Goal: Task Accomplishment & Management: Use online tool/utility

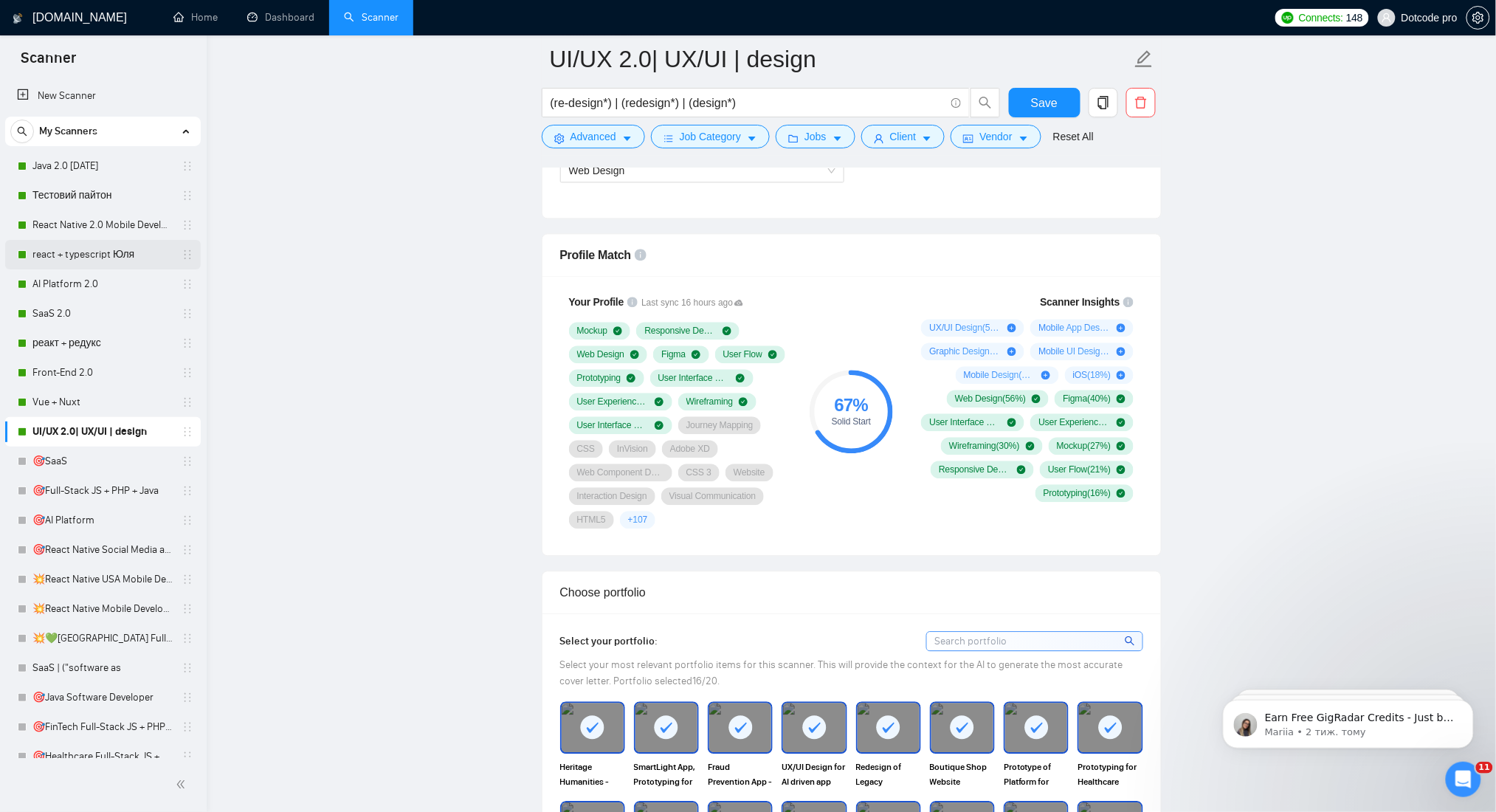
click at [72, 262] on link "react + typescript Юля" at bounding box center [103, 254] width 140 height 29
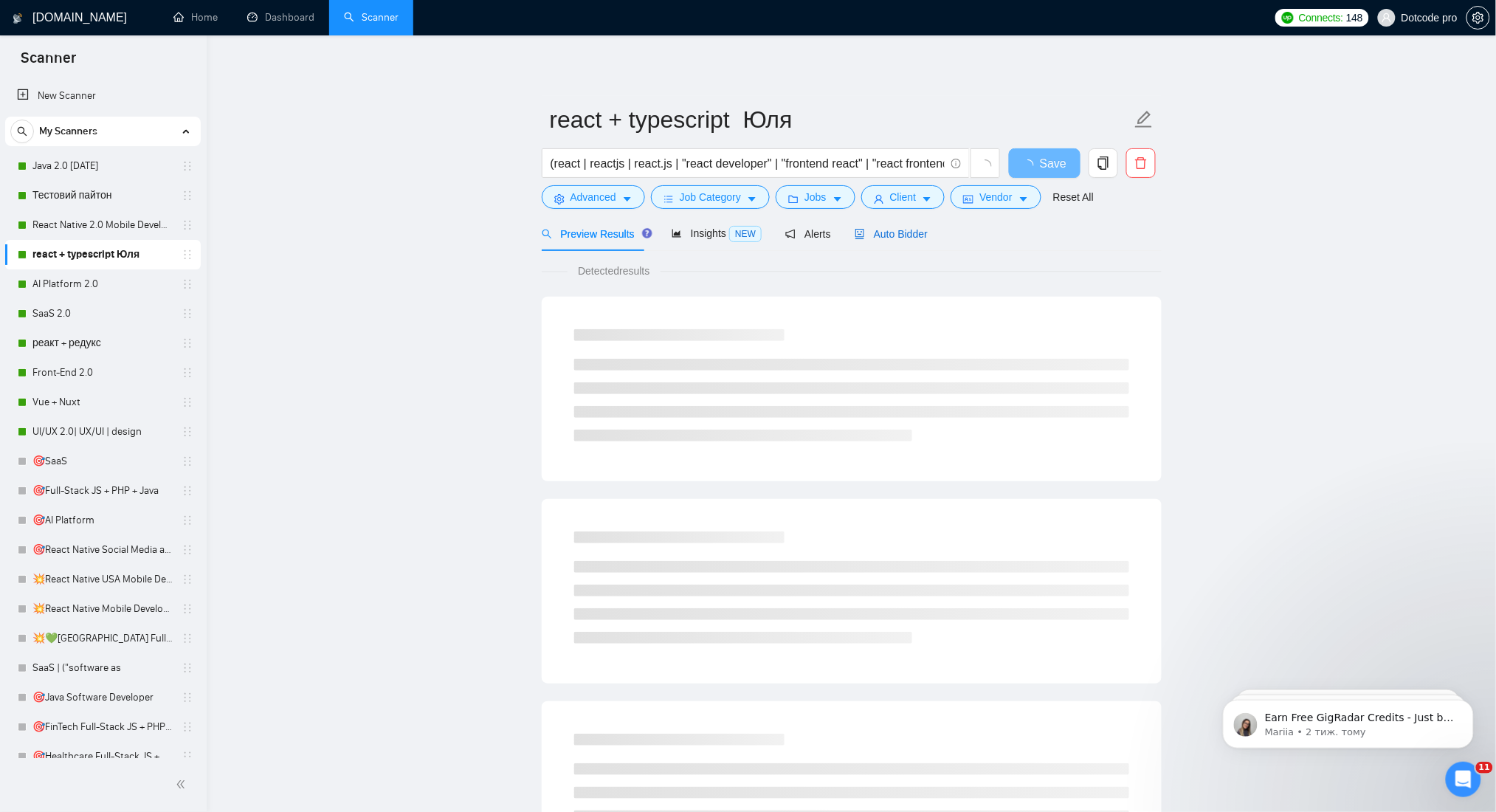
click at [886, 231] on span "Auto Bidder" at bounding box center [892, 234] width 73 height 12
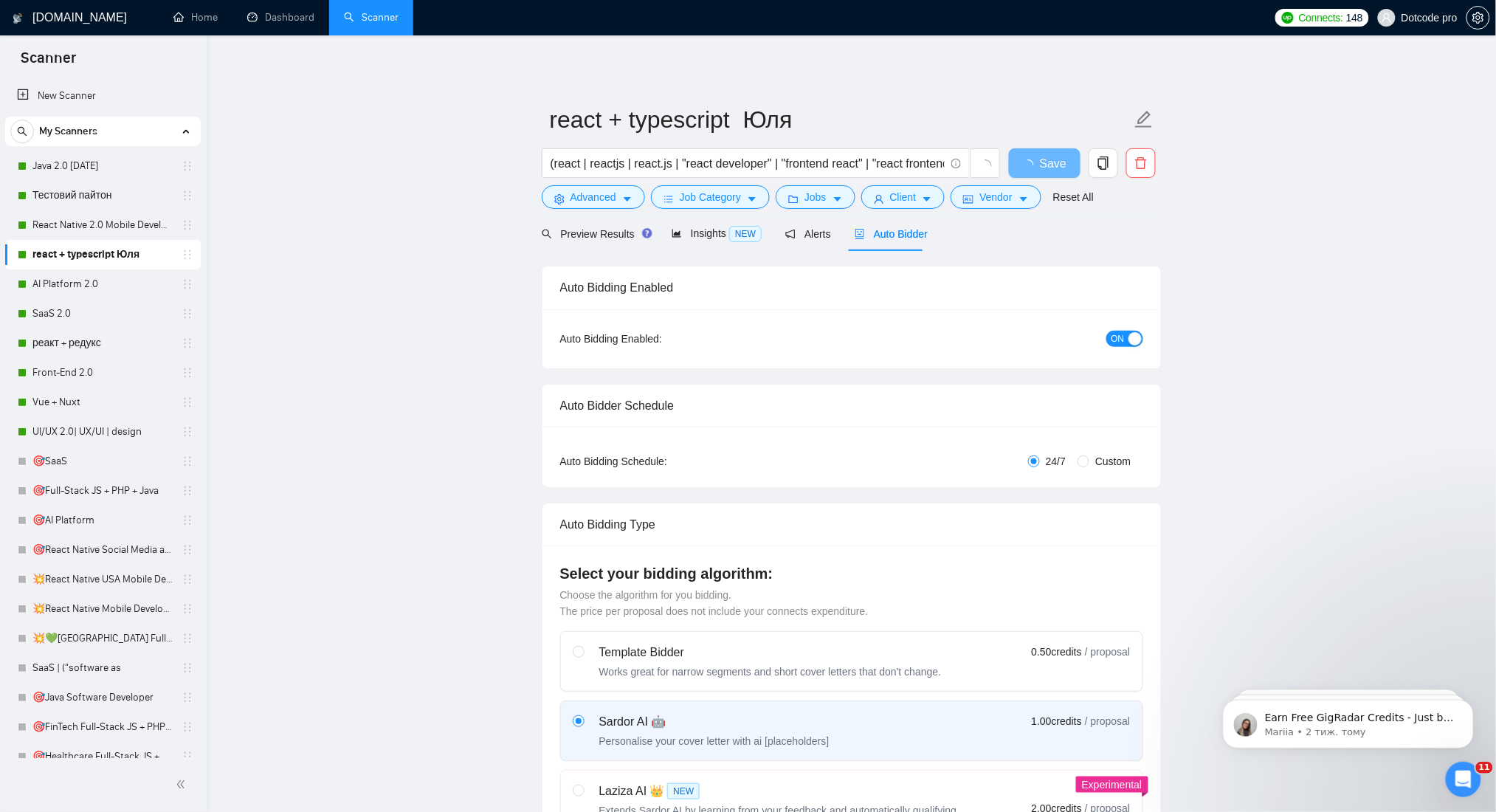
radio input "false"
radio input "true"
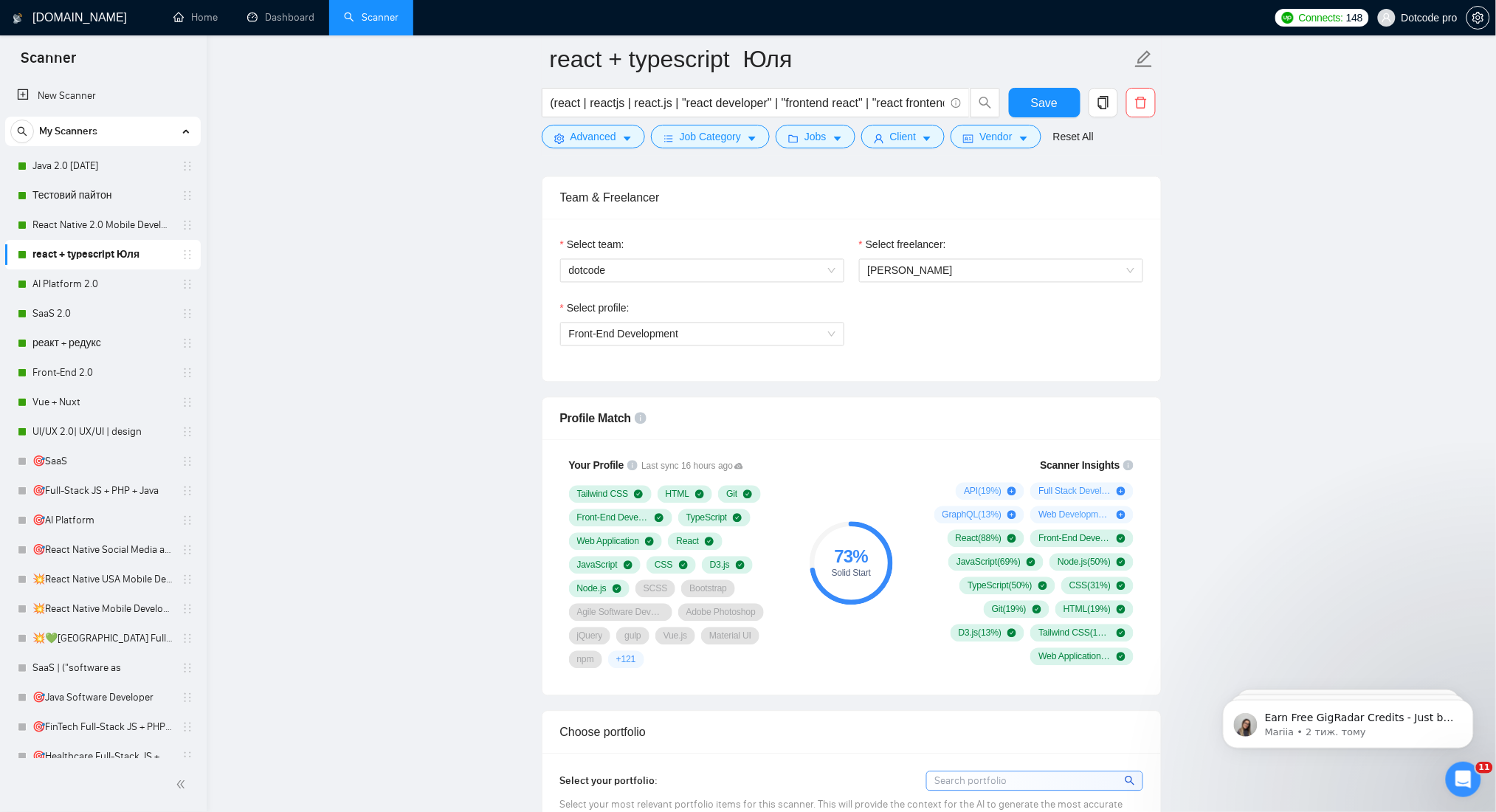
scroll to position [1082, 0]
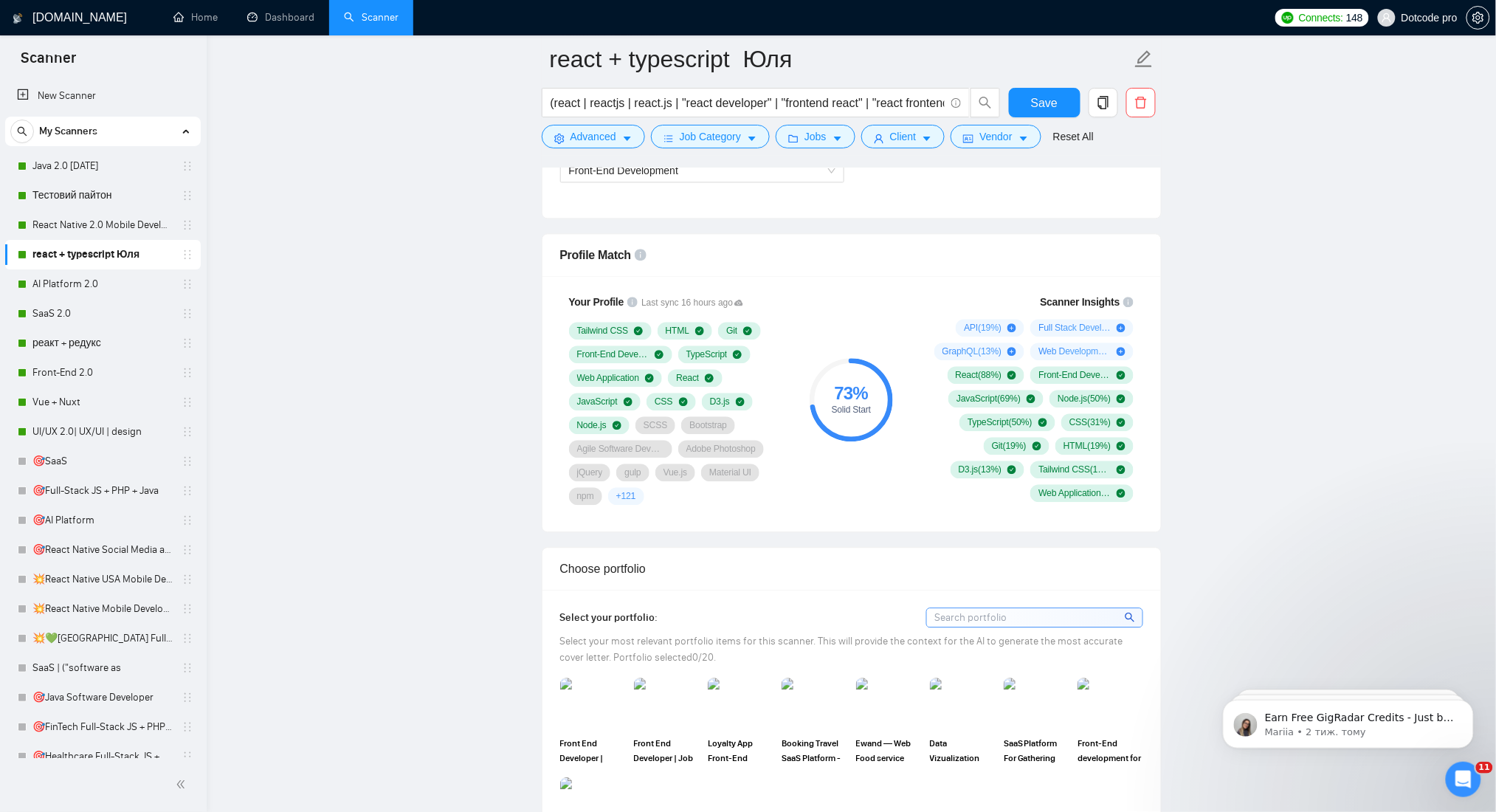
drag, startPoint x: 87, startPoint y: 340, endPoint x: 617, endPoint y: 264, distance: 535.4
click at [87, 340] on link "реакт + редукс" at bounding box center [103, 343] width 140 height 29
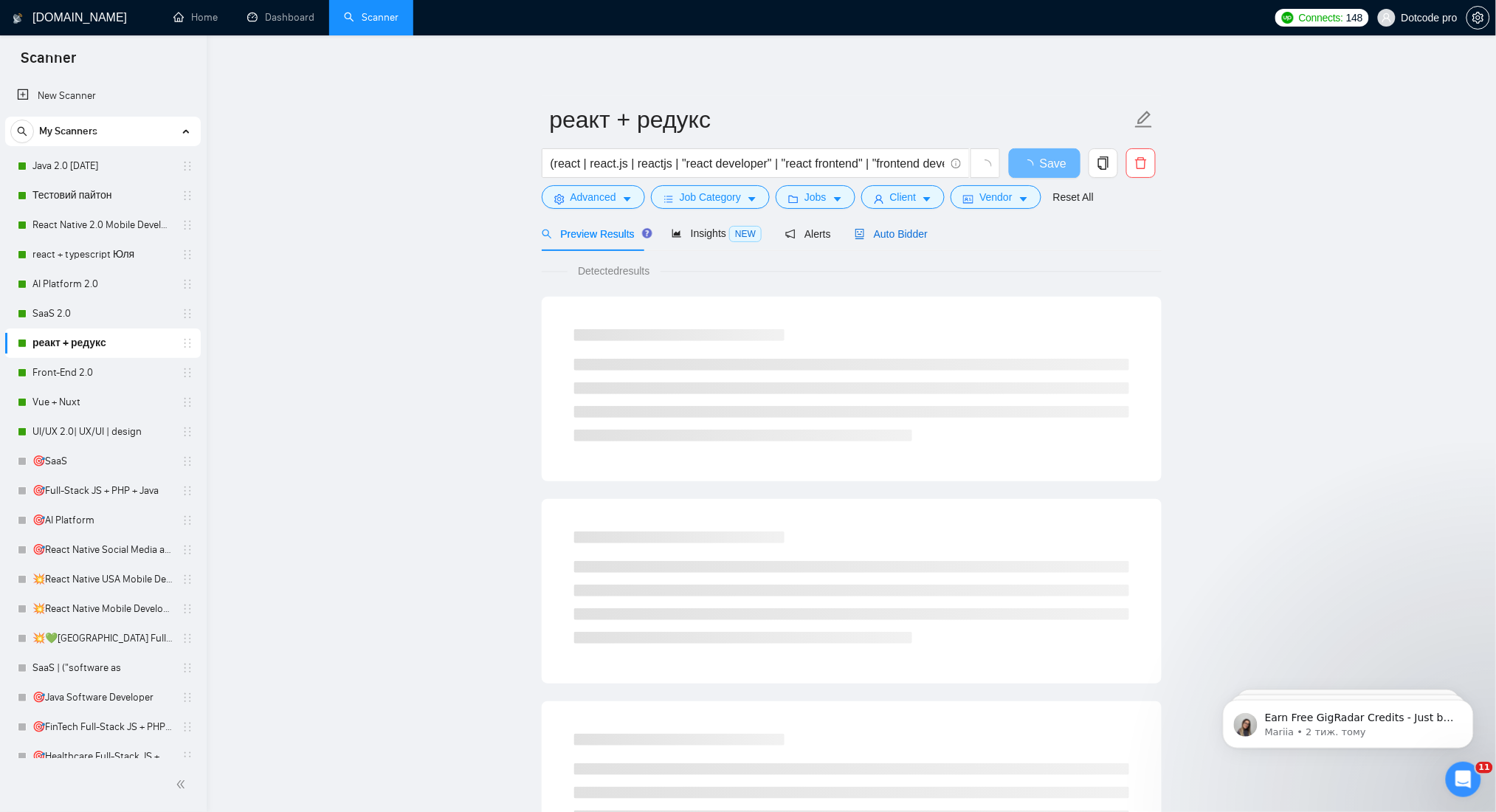
click at [864, 238] on span "Auto Bidder" at bounding box center [892, 234] width 73 height 12
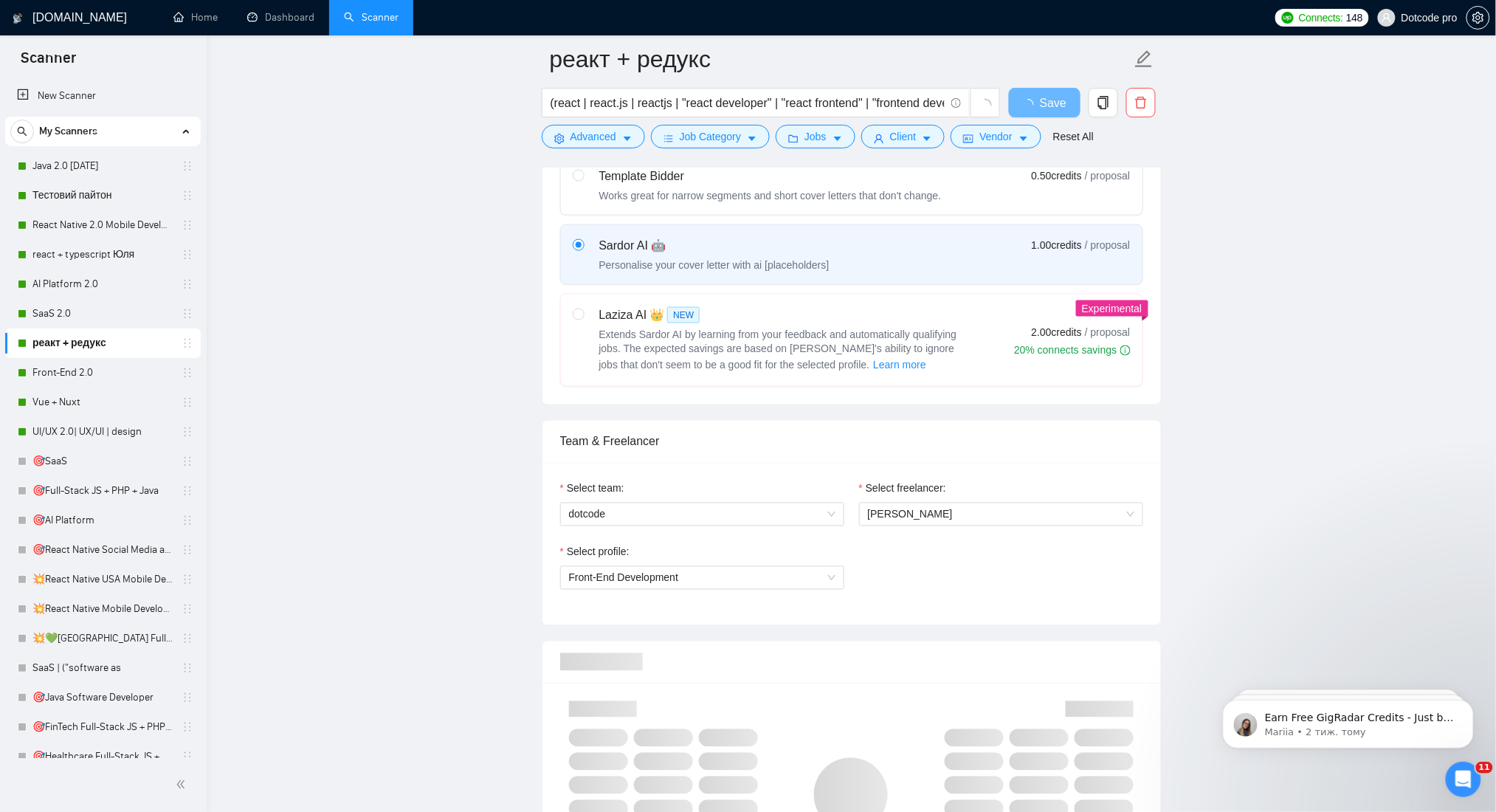
scroll to position [1082, 0]
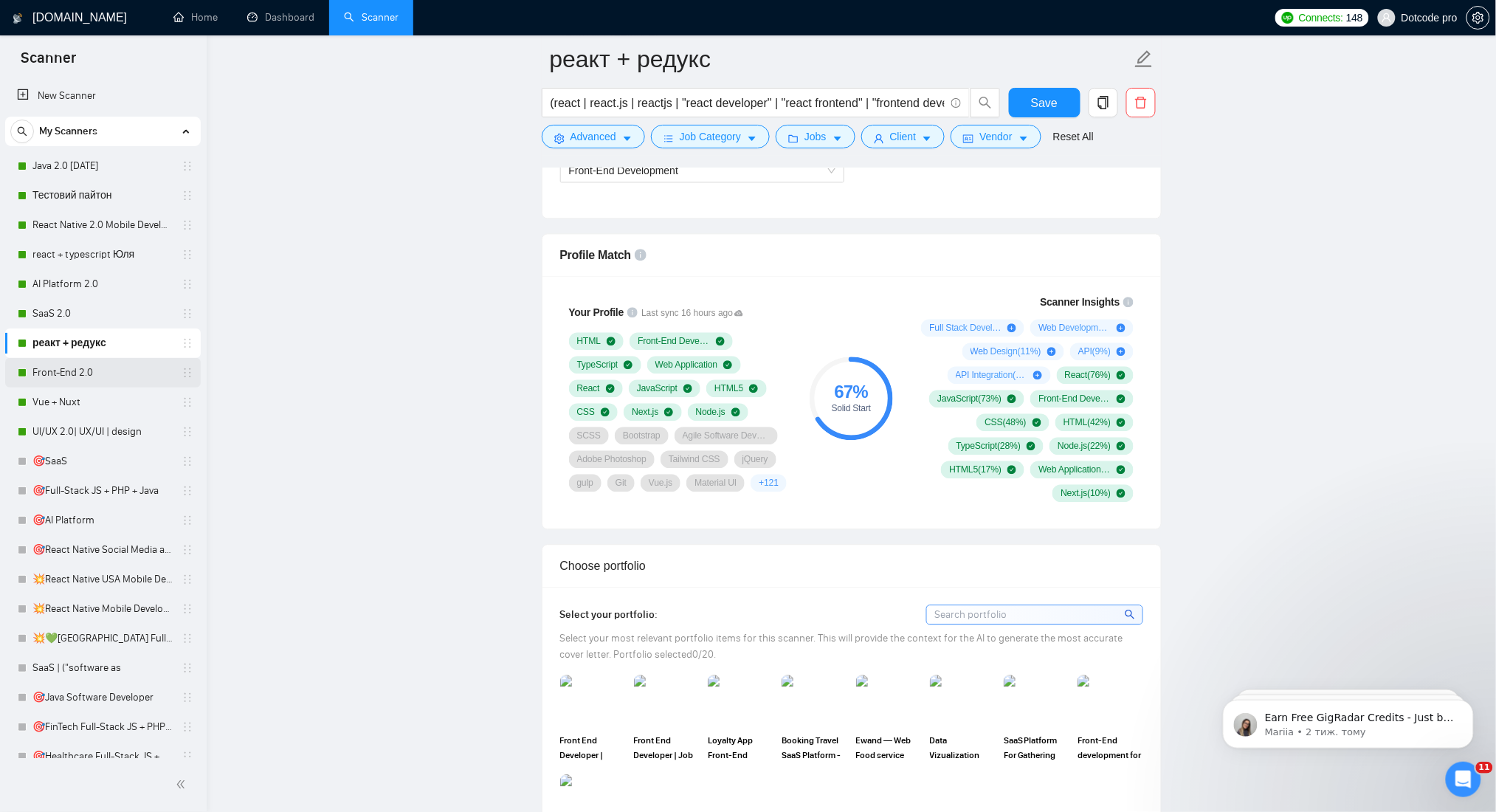
click at [123, 379] on link "Front-End 2.0" at bounding box center [103, 372] width 140 height 29
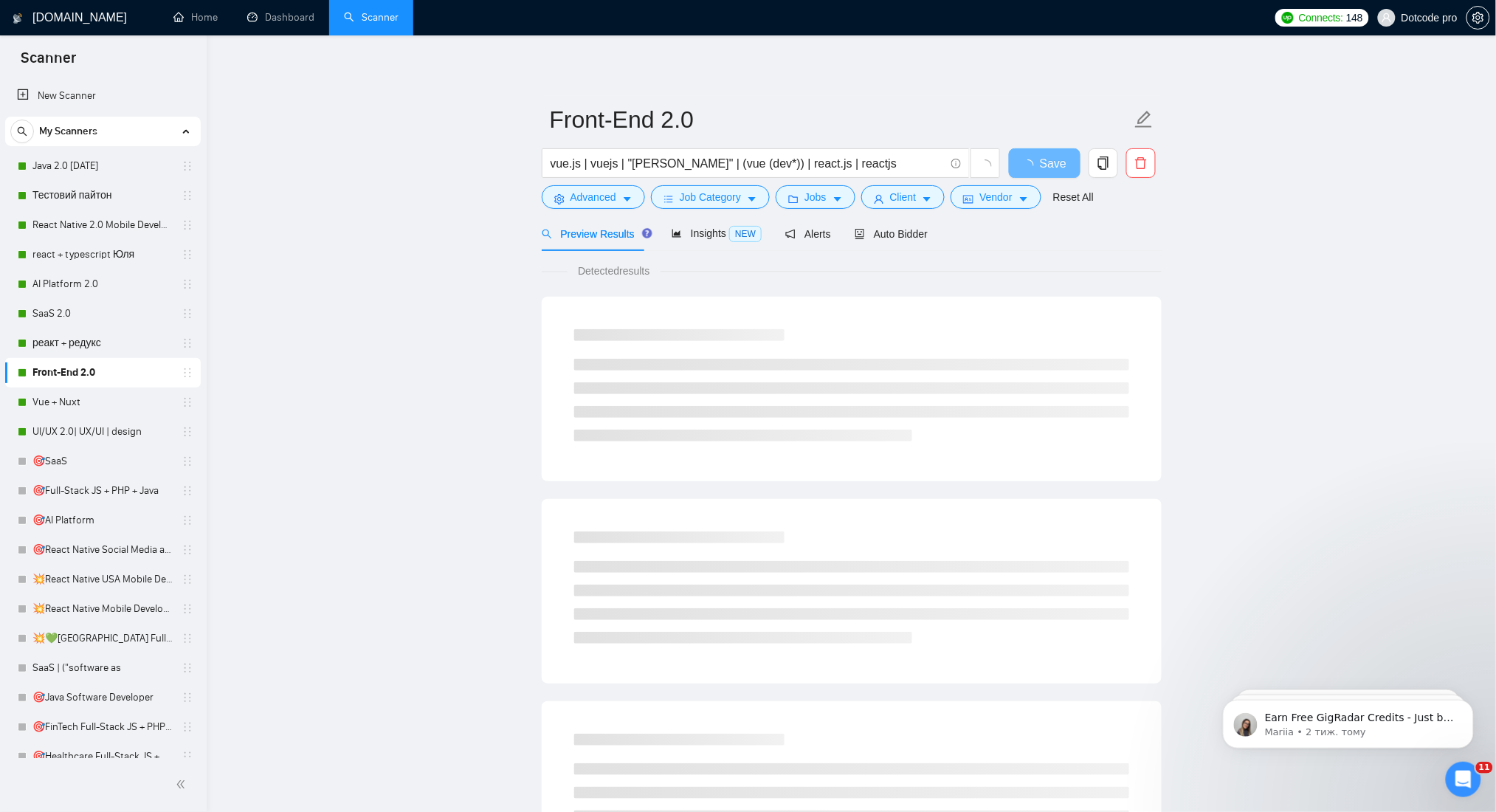
click at [877, 252] on div "Detected results" at bounding box center [852, 771] width 620 height 1039
click at [884, 241] on div "Auto Bidder" at bounding box center [892, 234] width 73 height 16
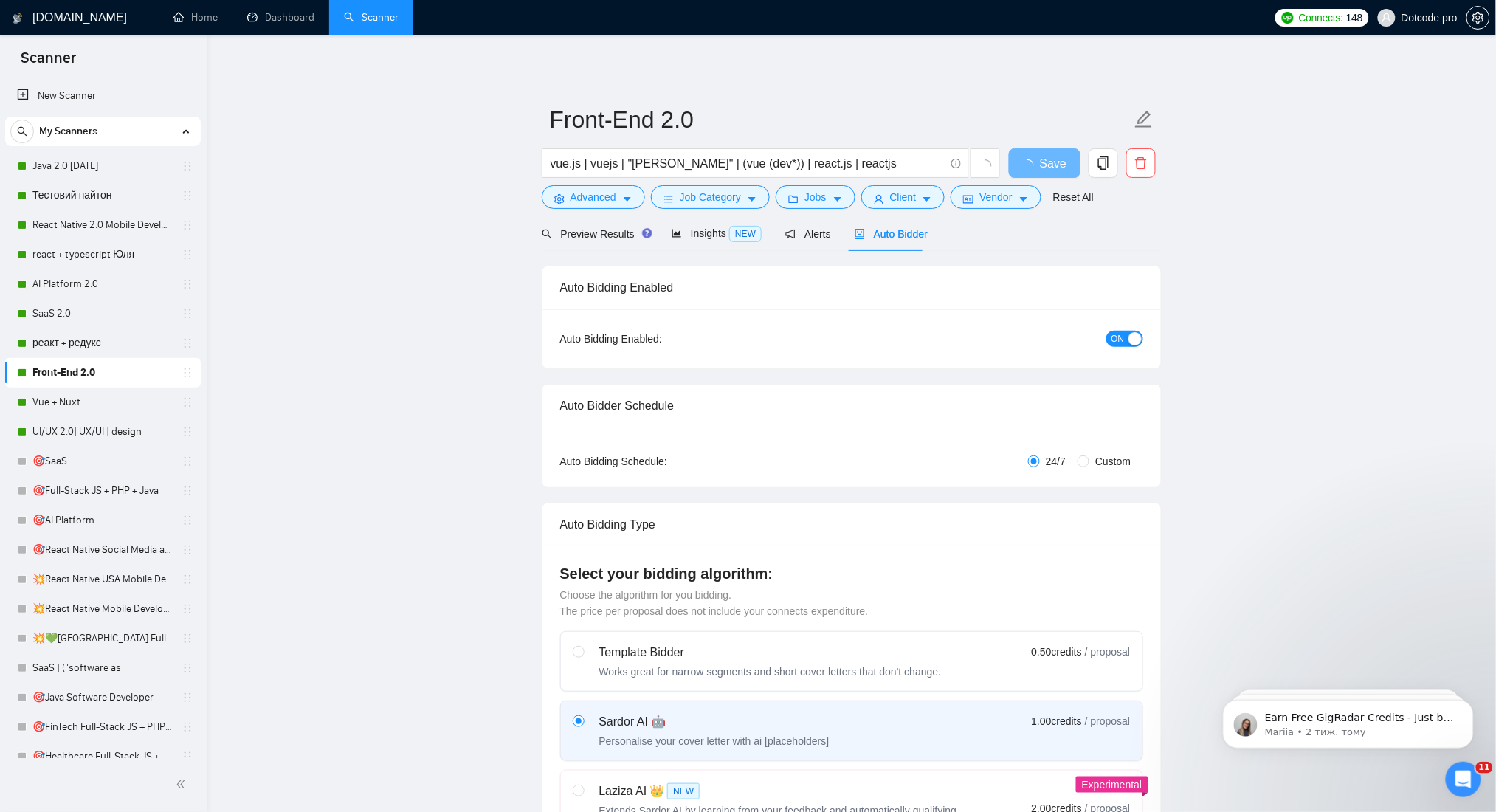
radio input "false"
radio input "true"
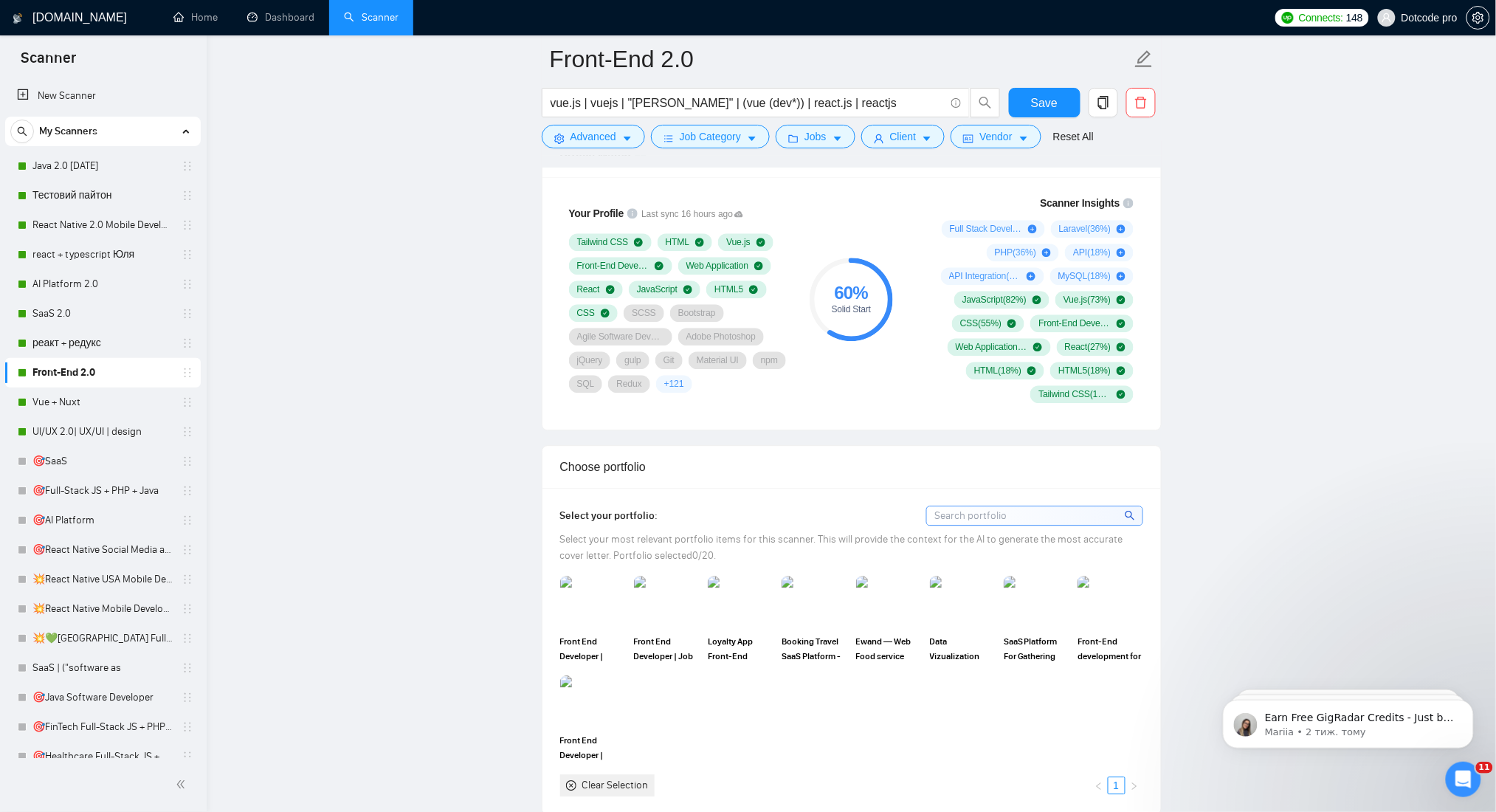
scroll to position [1082, 0]
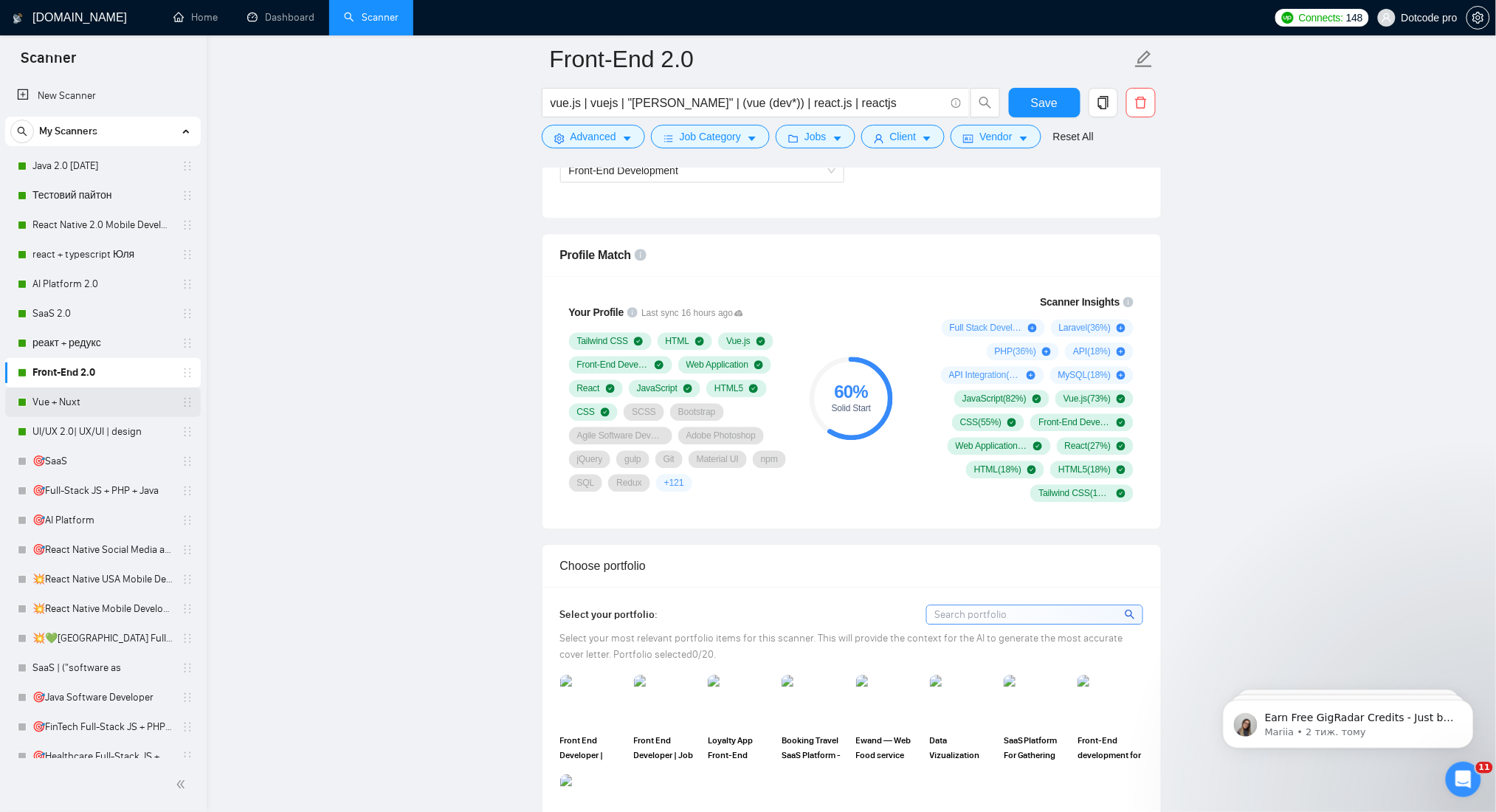
click at [81, 394] on link "Vue + Nuxt" at bounding box center [103, 402] width 140 height 29
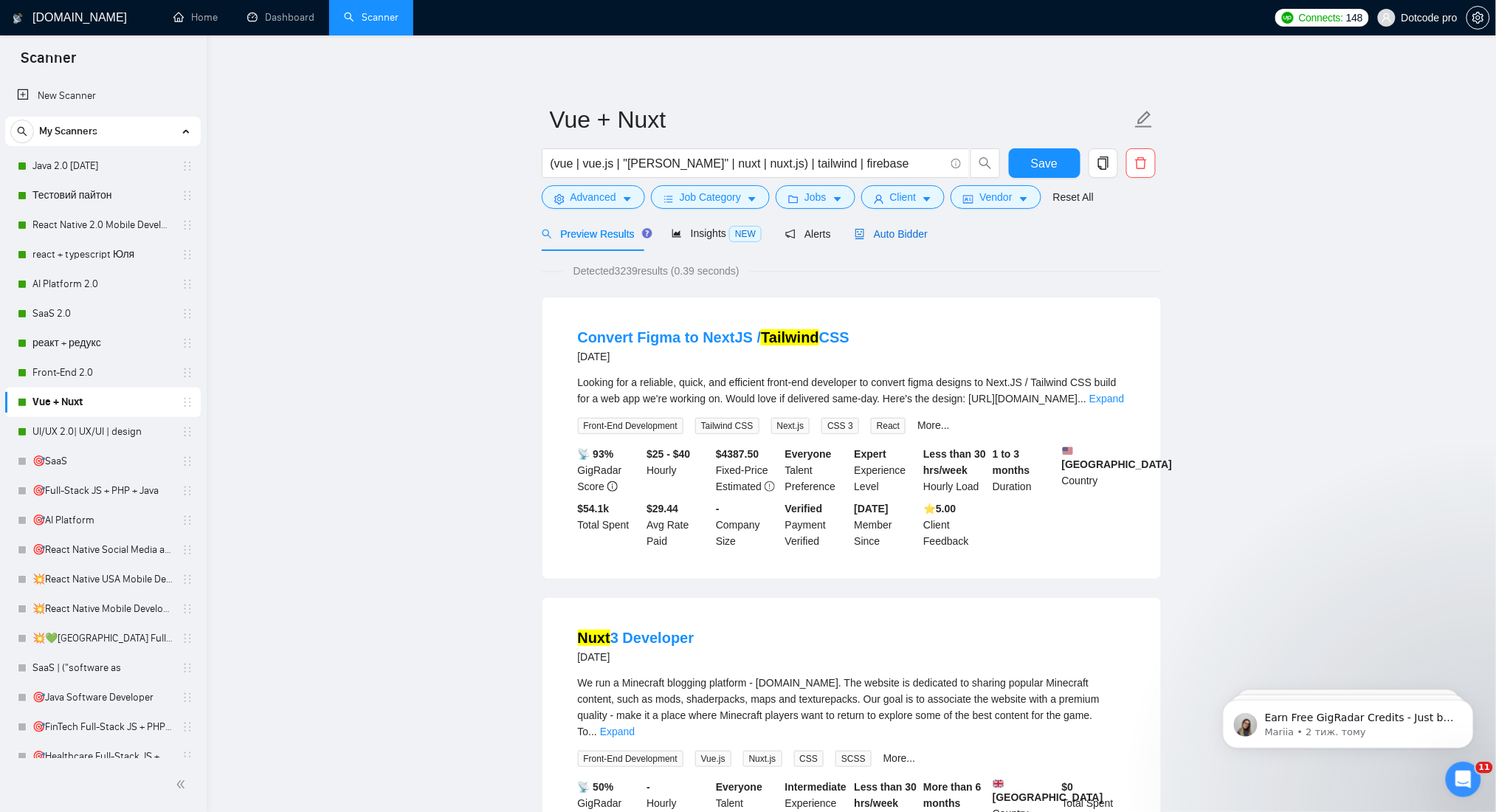
click at [907, 239] on span "Auto Bidder" at bounding box center [892, 234] width 73 height 12
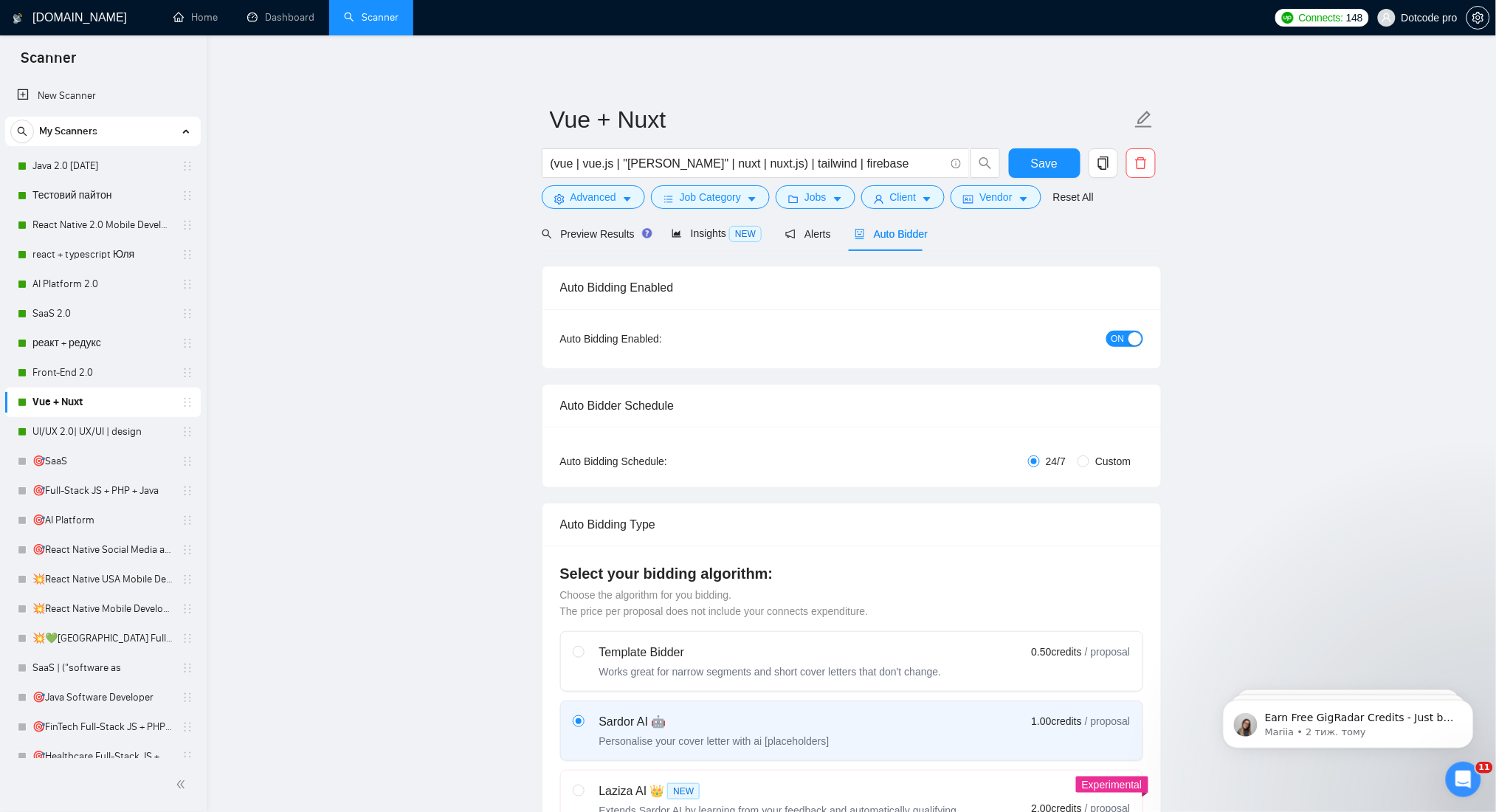
radio input "false"
radio input "true"
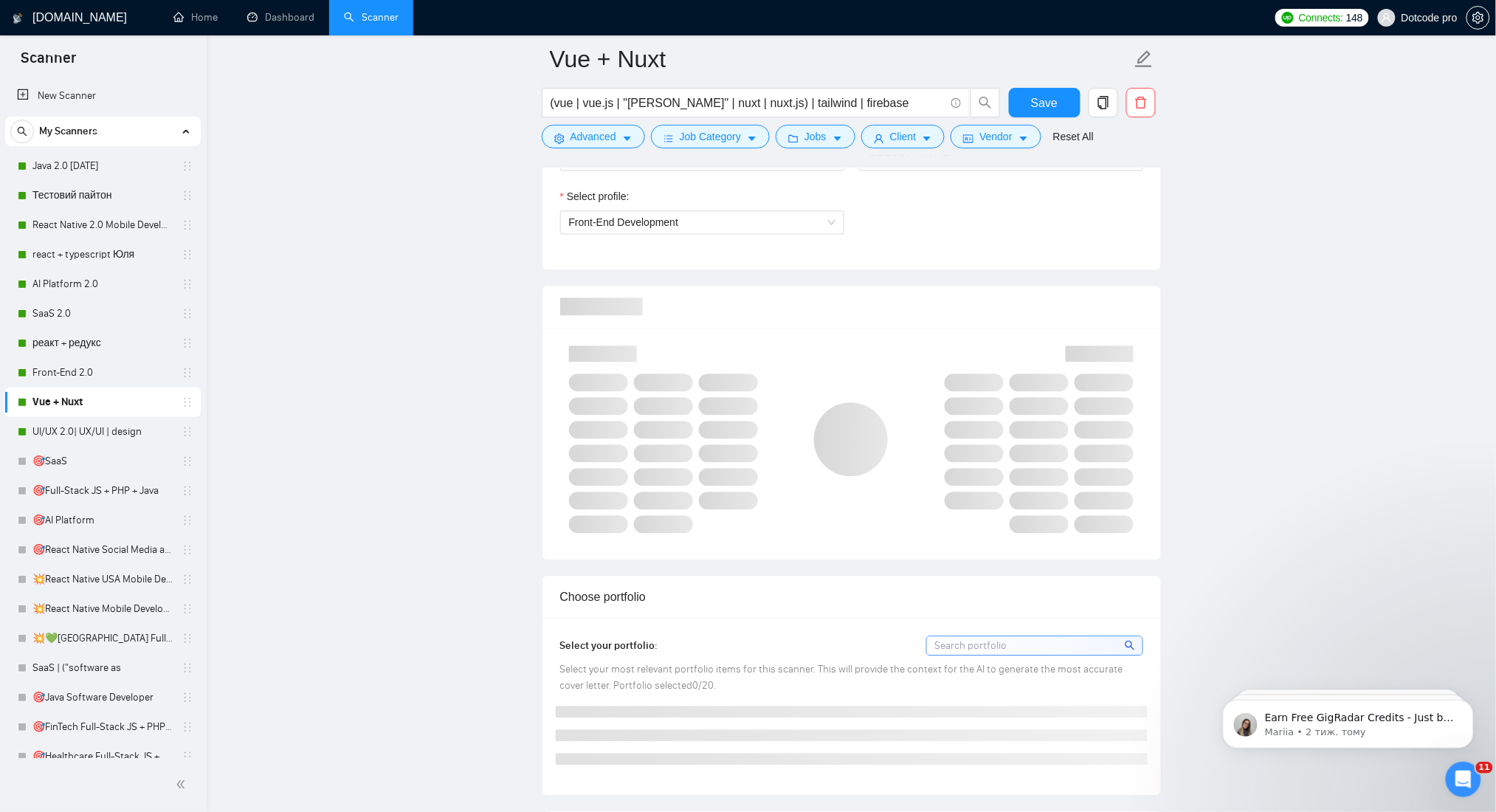
scroll to position [1181, 0]
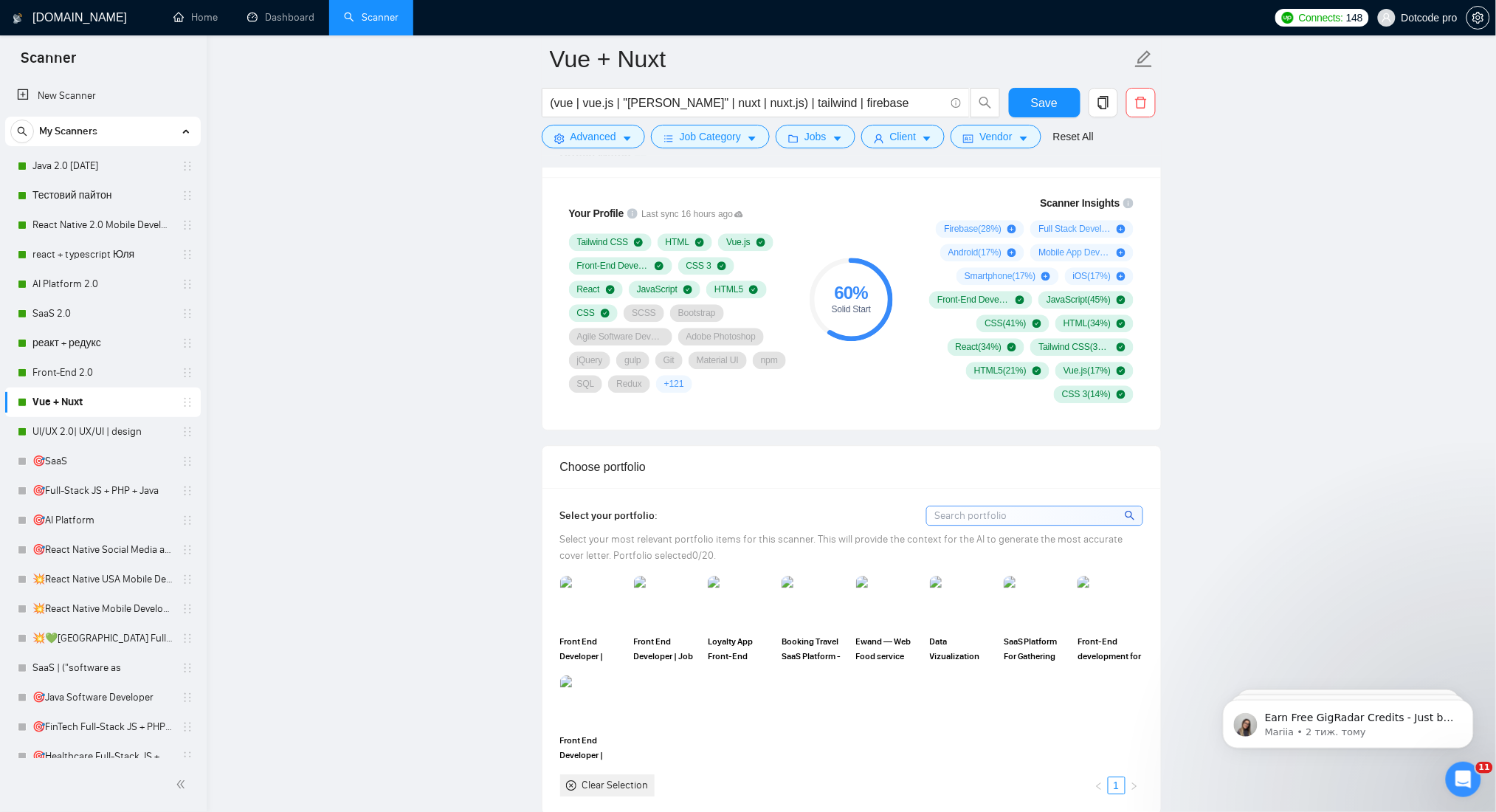
drag, startPoint x: 87, startPoint y: 344, endPoint x: 907, endPoint y: 161, distance: 840.2
click at [87, 344] on link "реакт + редукс" at bounding box center [103, 343] width 140 height 29
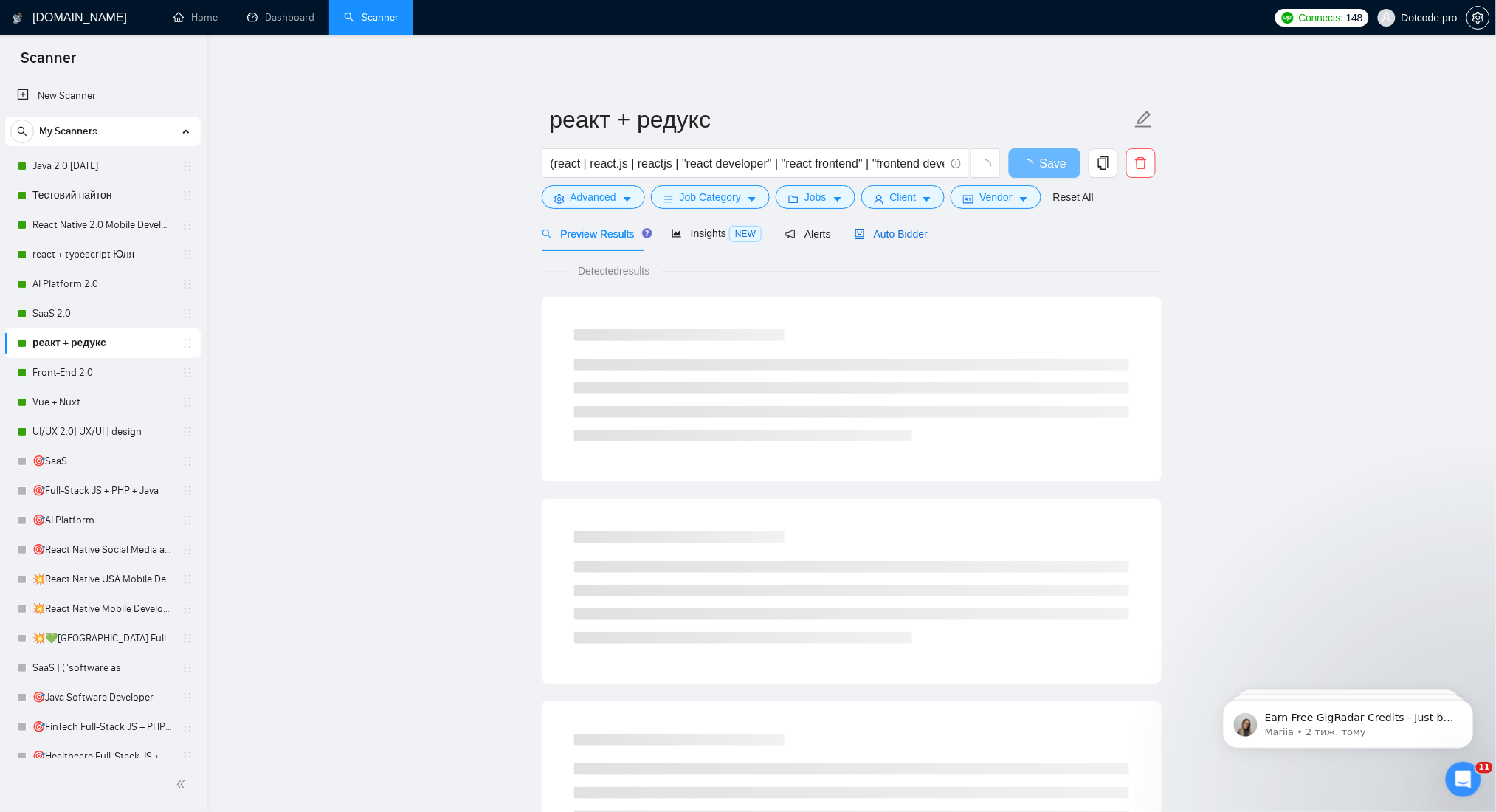
click at [880, 235] on span "Auto Bidder" at bounding box center [892, 234] width 73 height 12
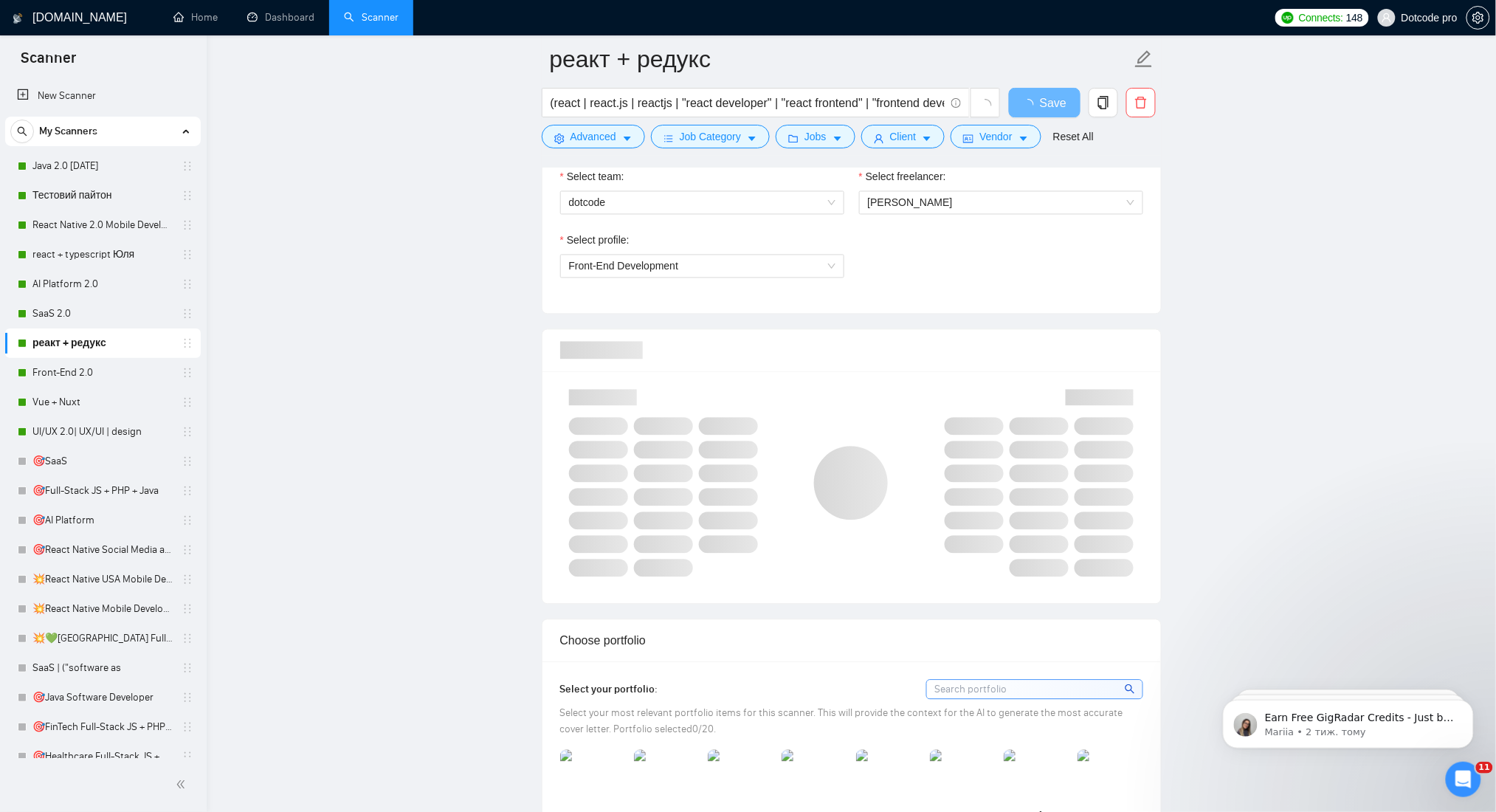
scroll to position [984, 0]
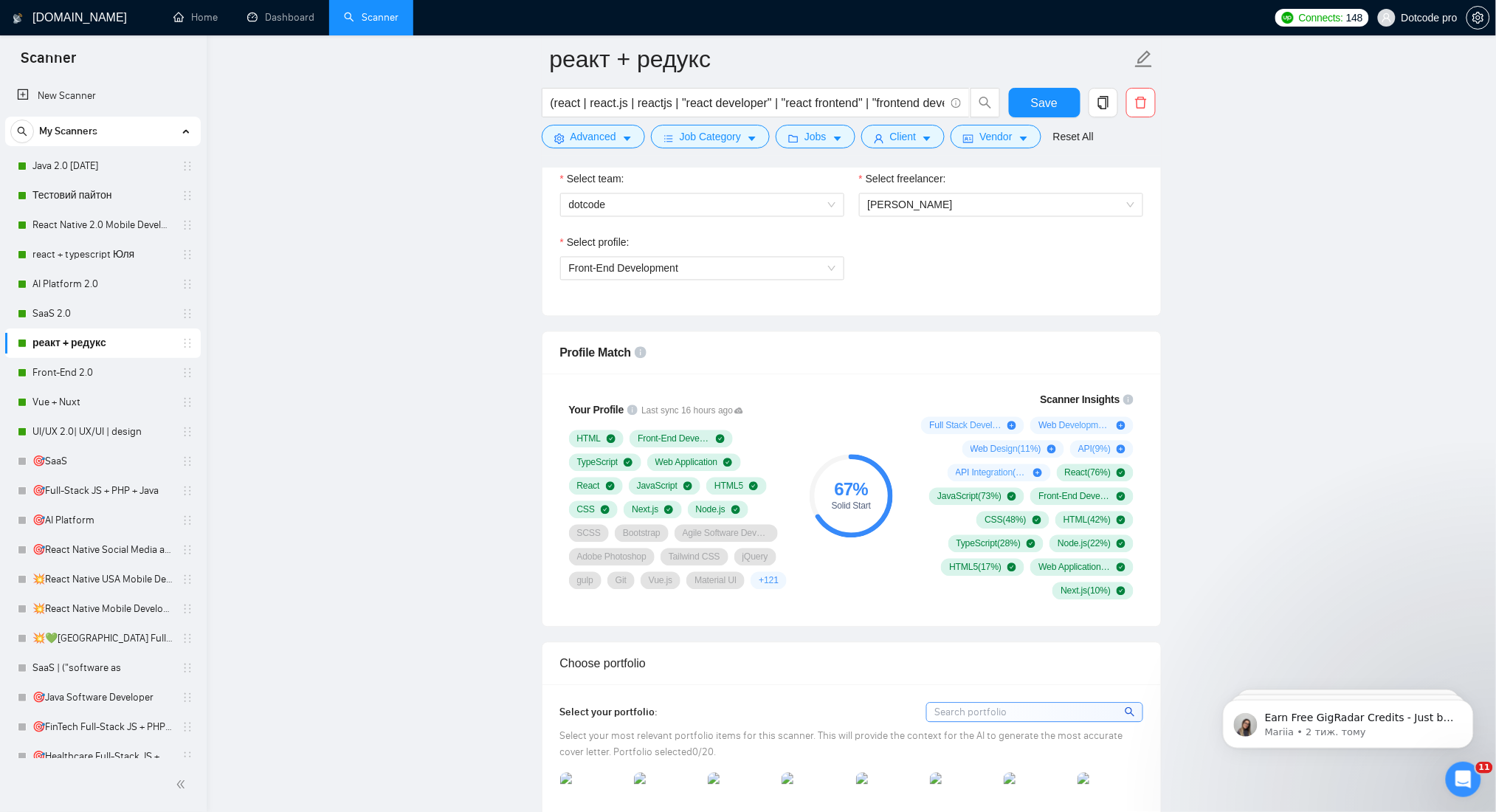
drag, startPoint x: 97, startPoint y: 248, endPoint x: 697, endPoint y: 248, distance: 600.0
click at [97, 248] on link "react + typescript Юля" at bounding box center [103, 254] width 140 height 29
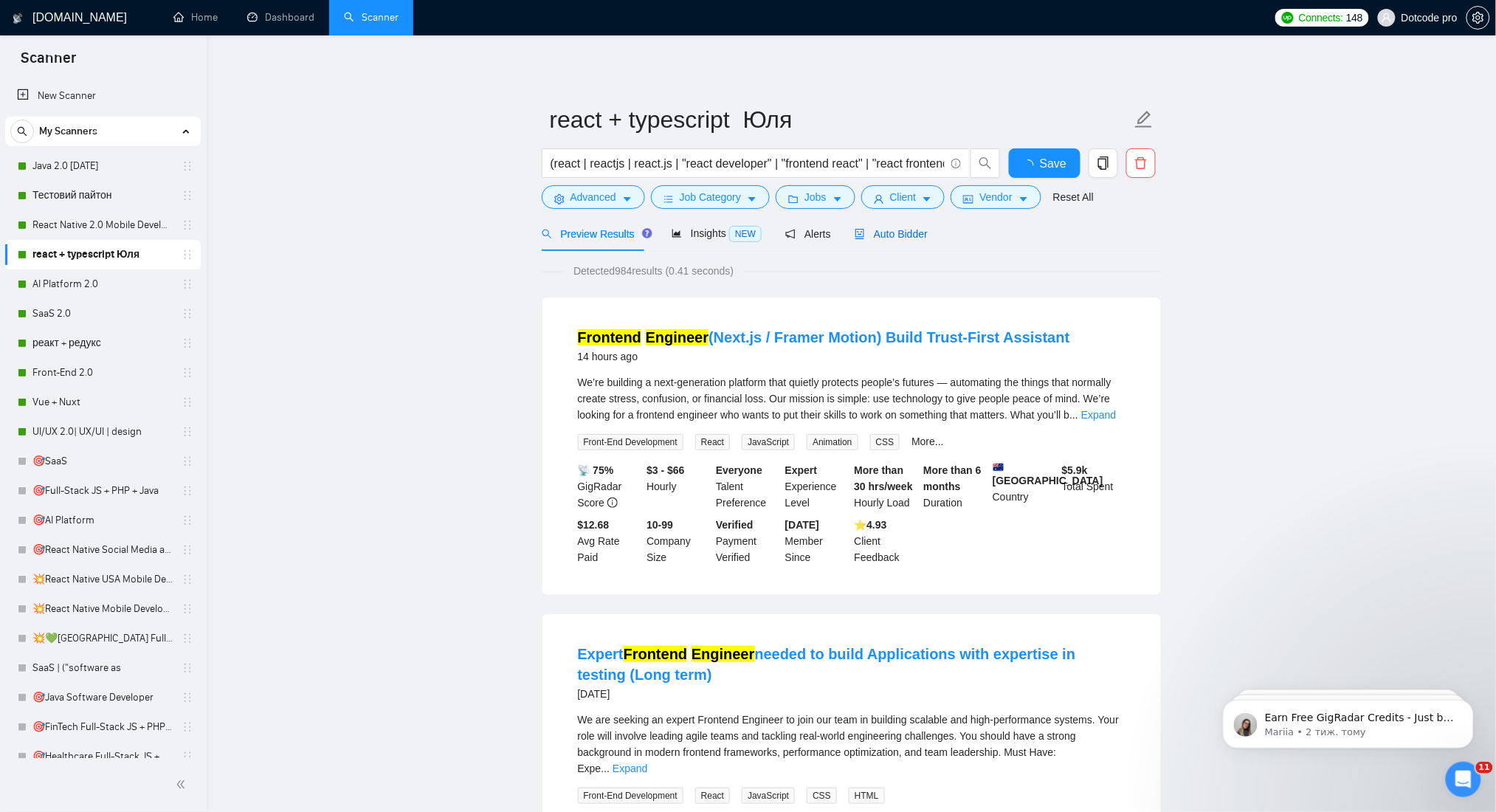
click at [907, 230] on span "Auto Bidder" at bounding box center [892, 234] width 73 height 12
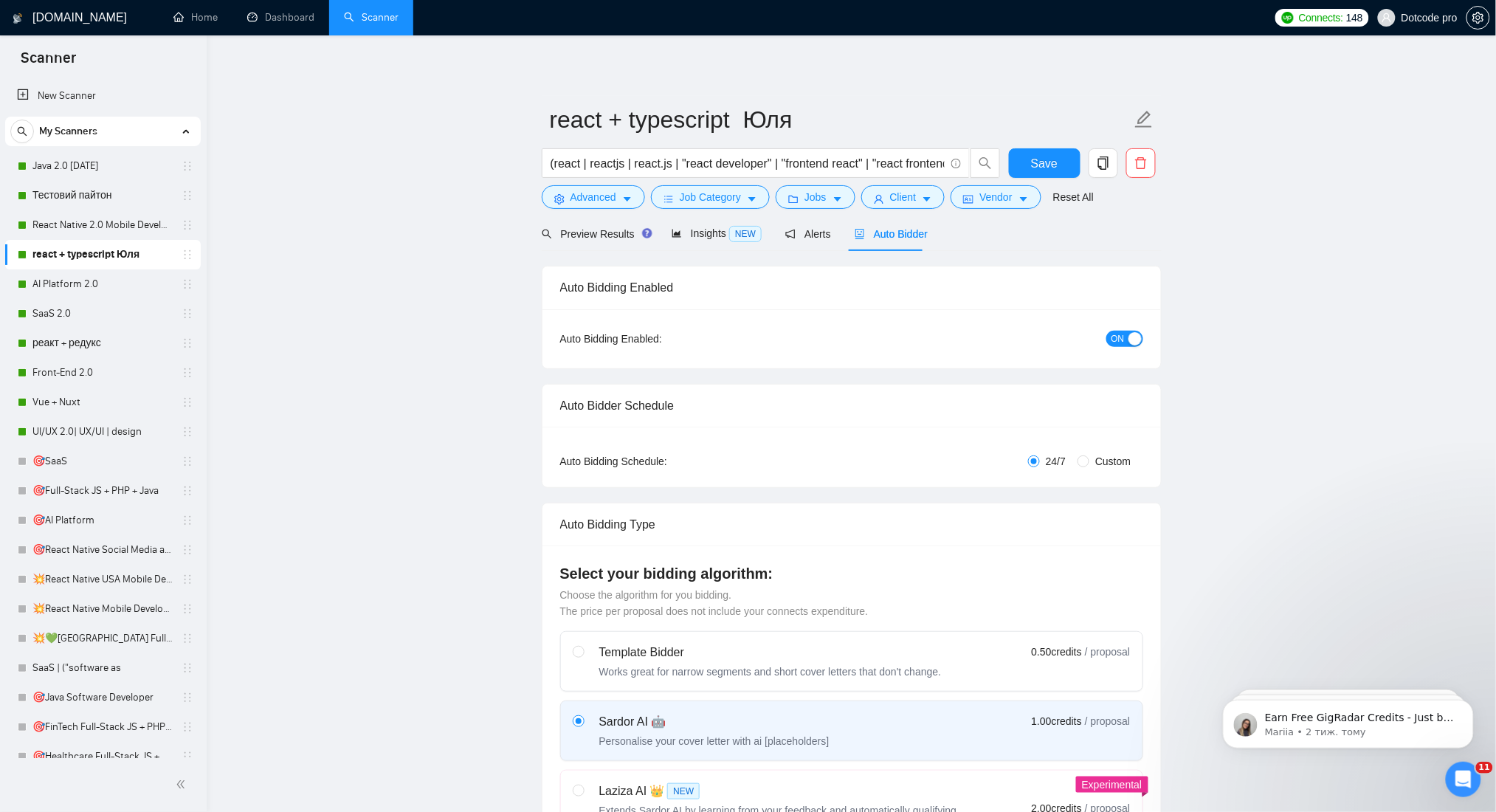
radio input "false"
radio input "true"
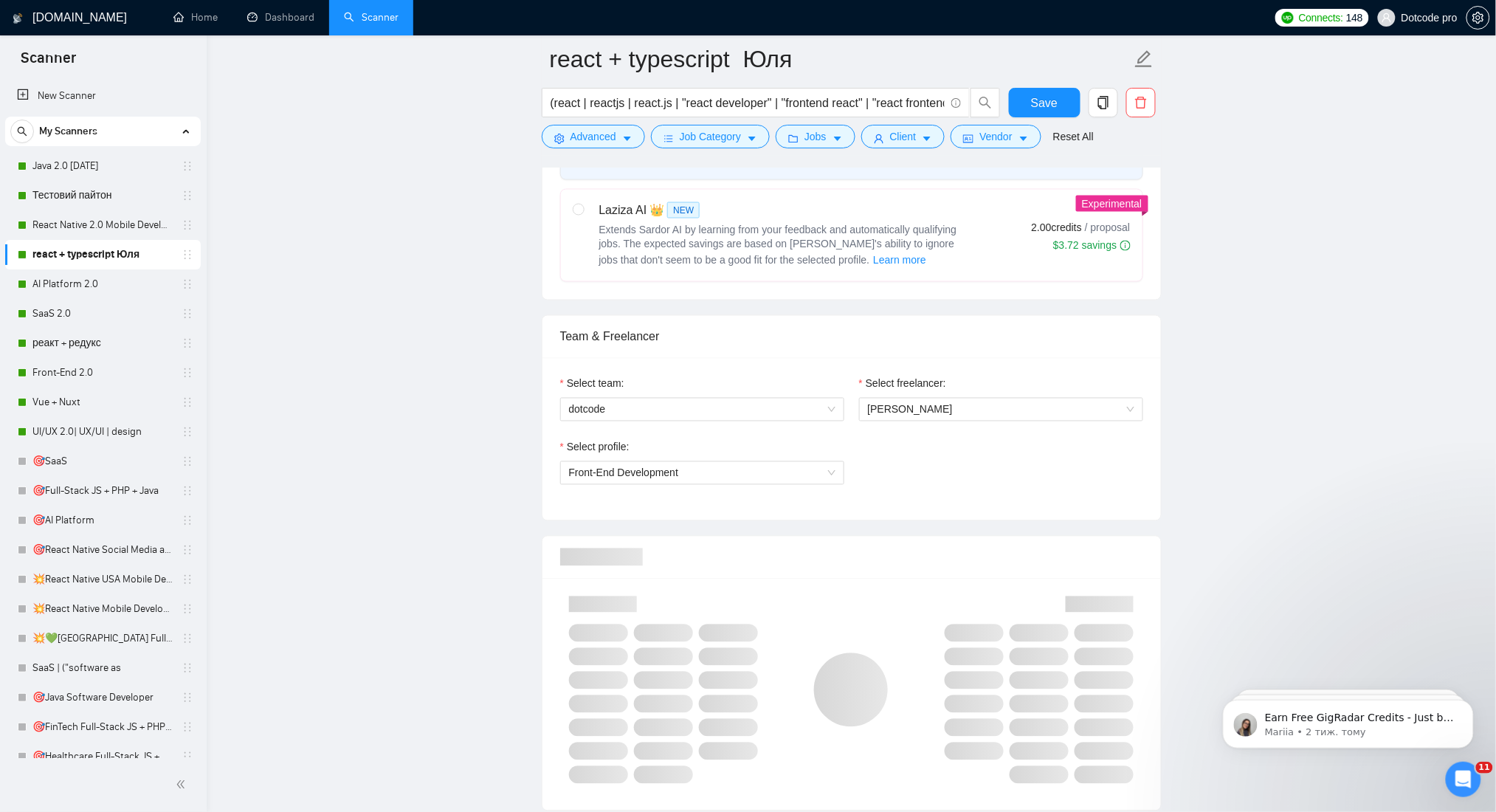
scroll to position [886, 0]
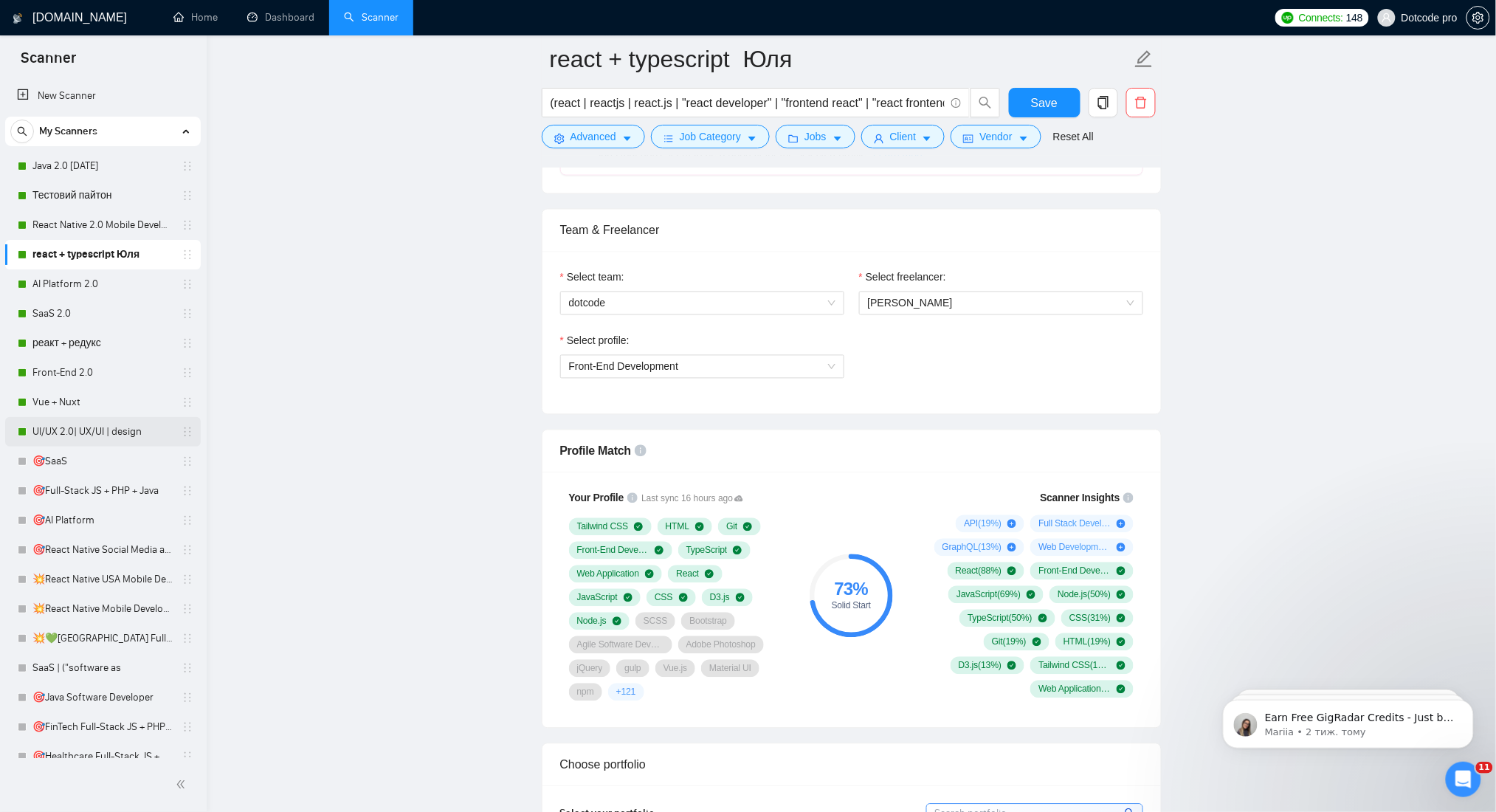
click at [75, 437] on link "UI/UX 2.0| UX/UI | design" at bounding box center [103, 431] width 140 height 29
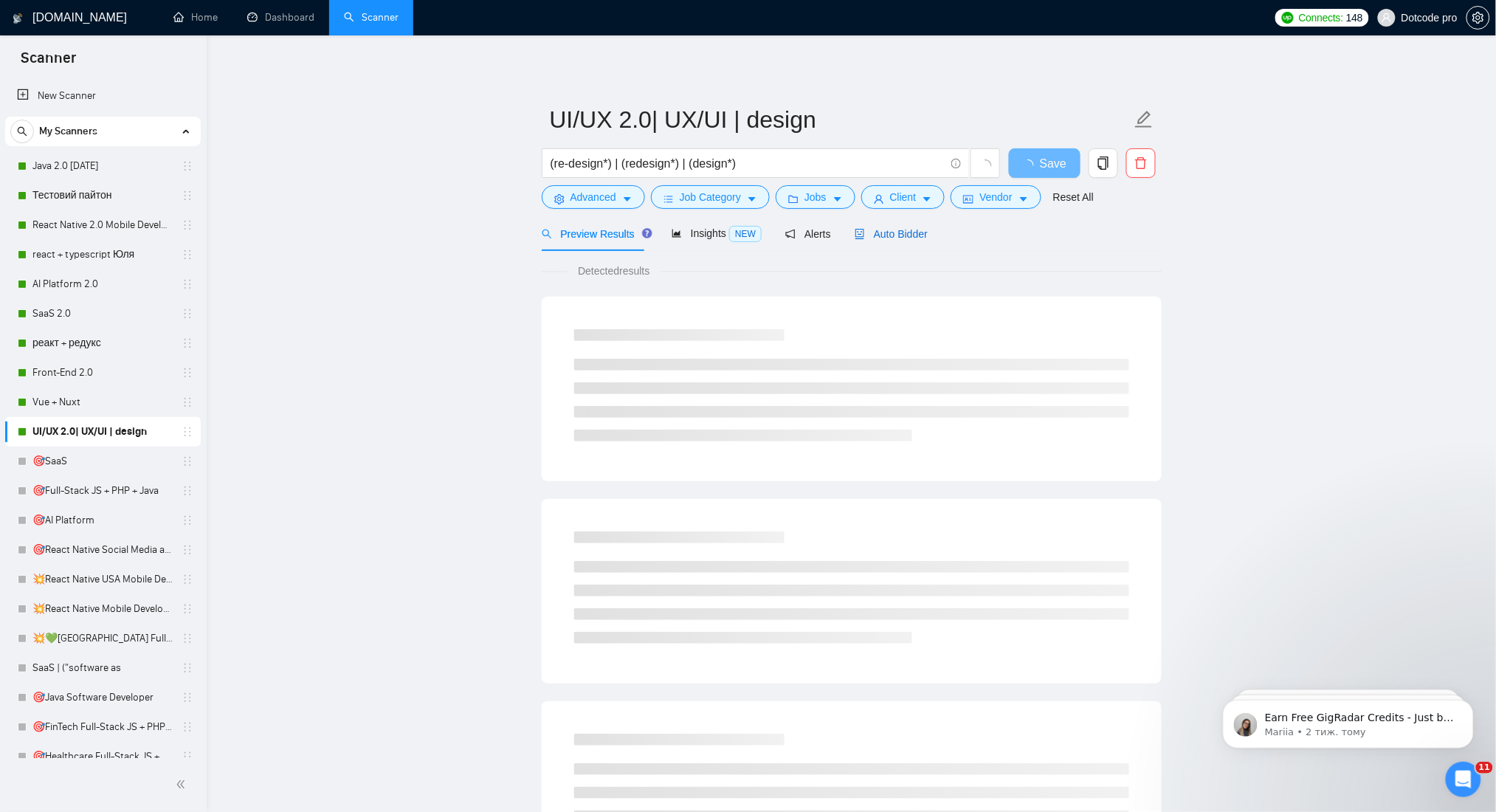
click at [876, 234] on span "Auto Bidder" at bounding box center [892, 234] width 73 height 12
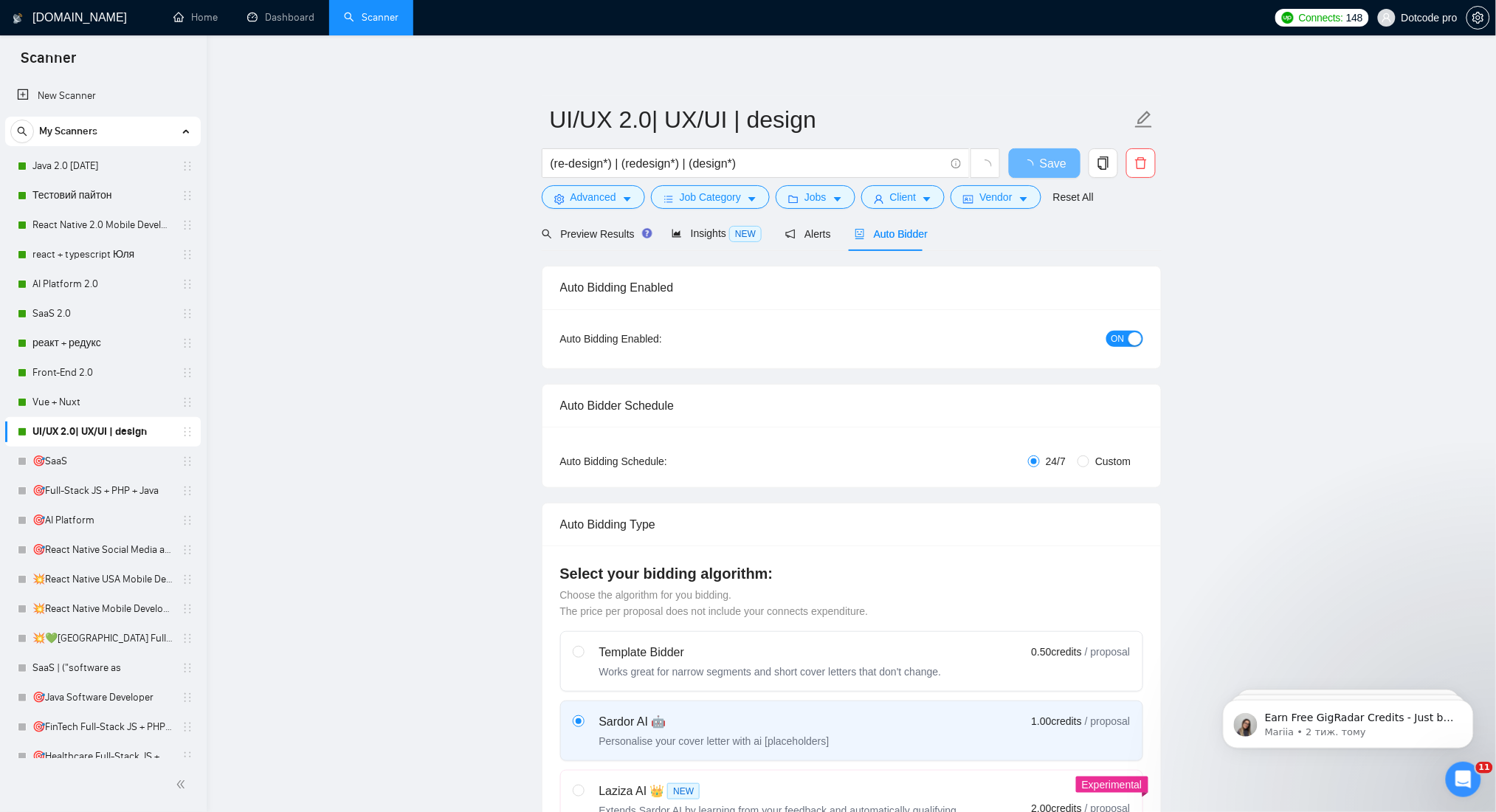
radio input "false"
radio input "true"
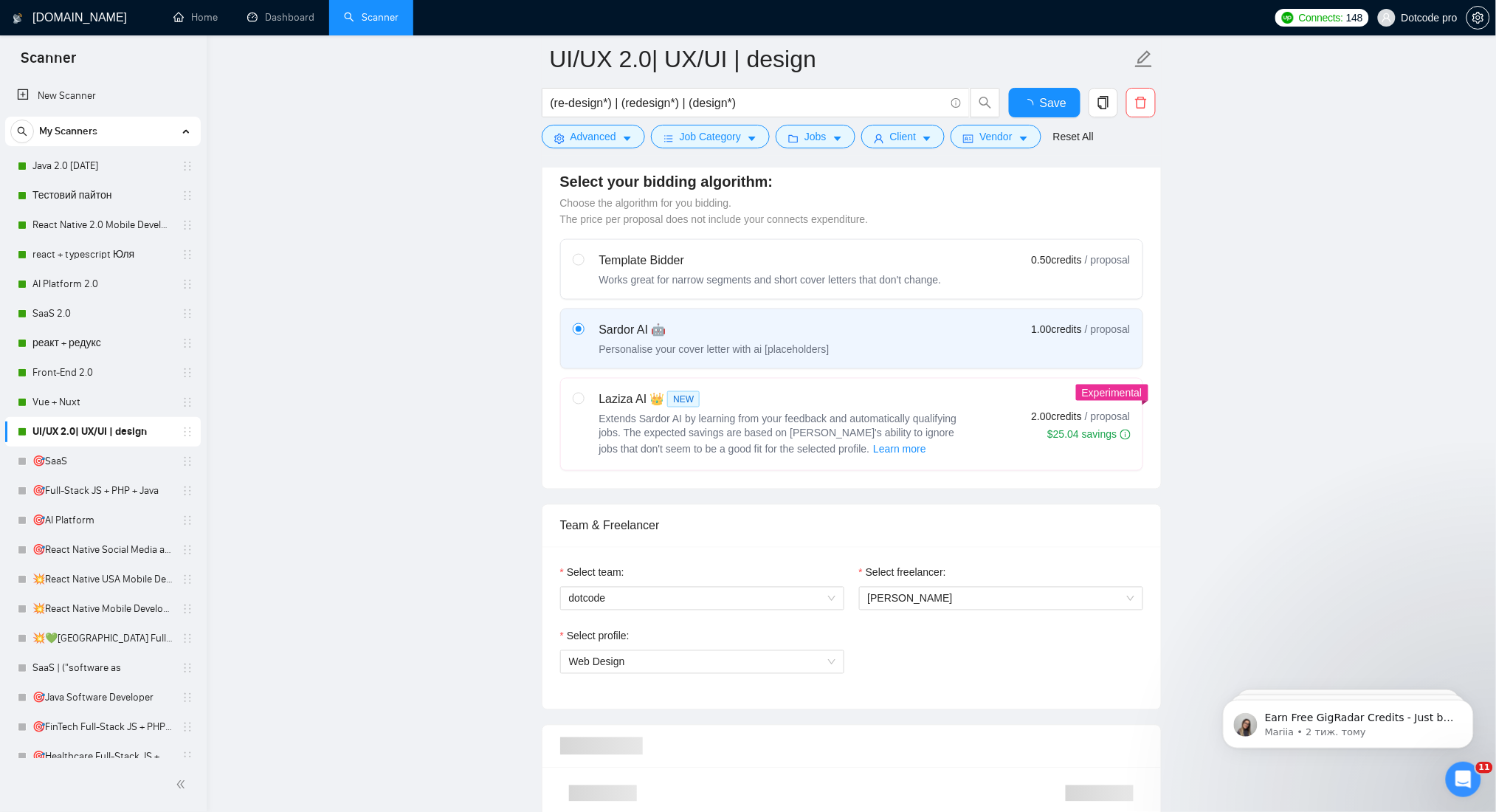
scroll to position [984, 0]
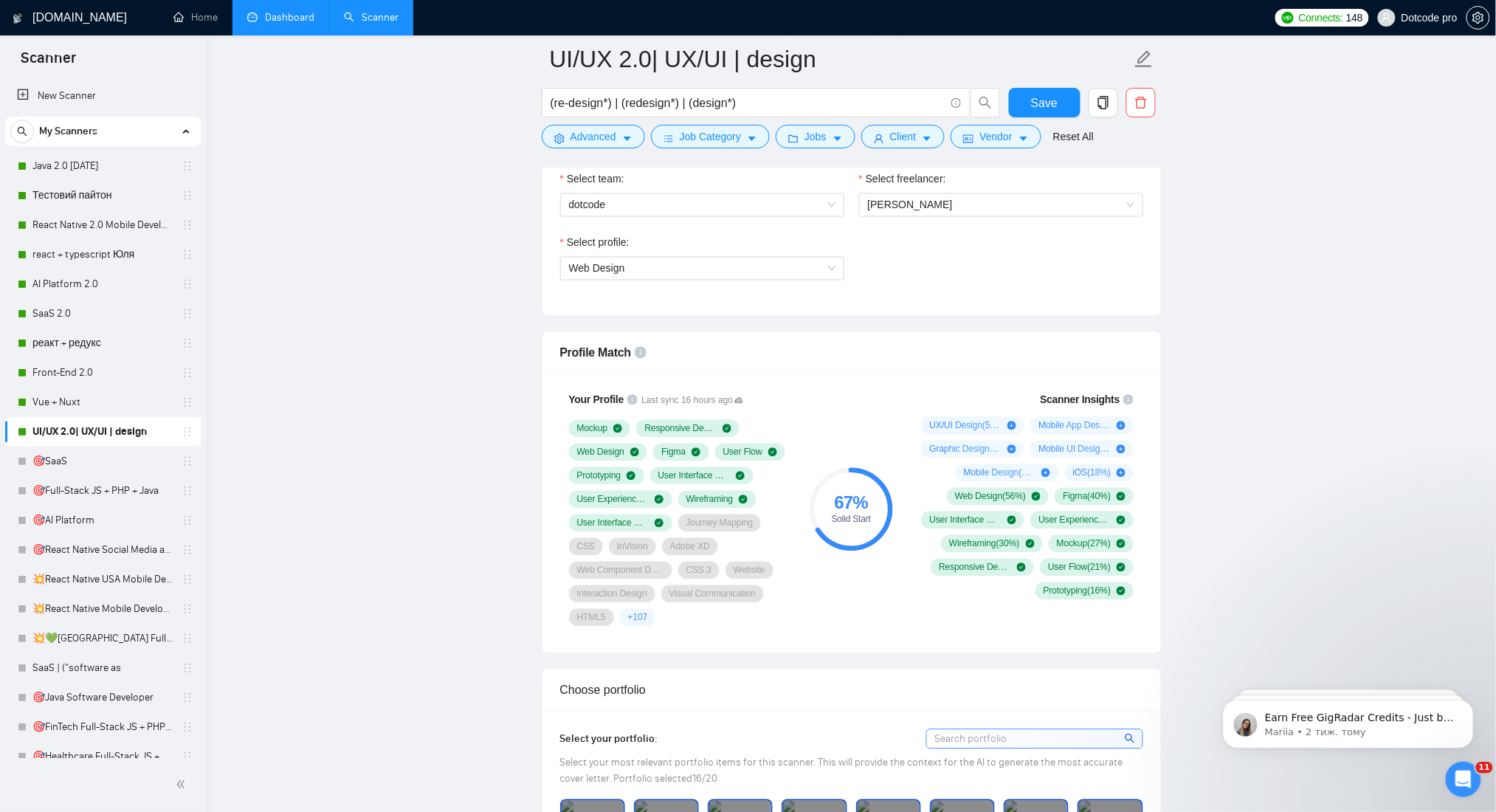
drag, startPoint x: 291, startPoint y: 14, endPoint x: 233, endPoint y: 0, distance: 59.7
click at [292, 14] on link "Dashboard" at bounding box center [281, 17] width 67 height 13
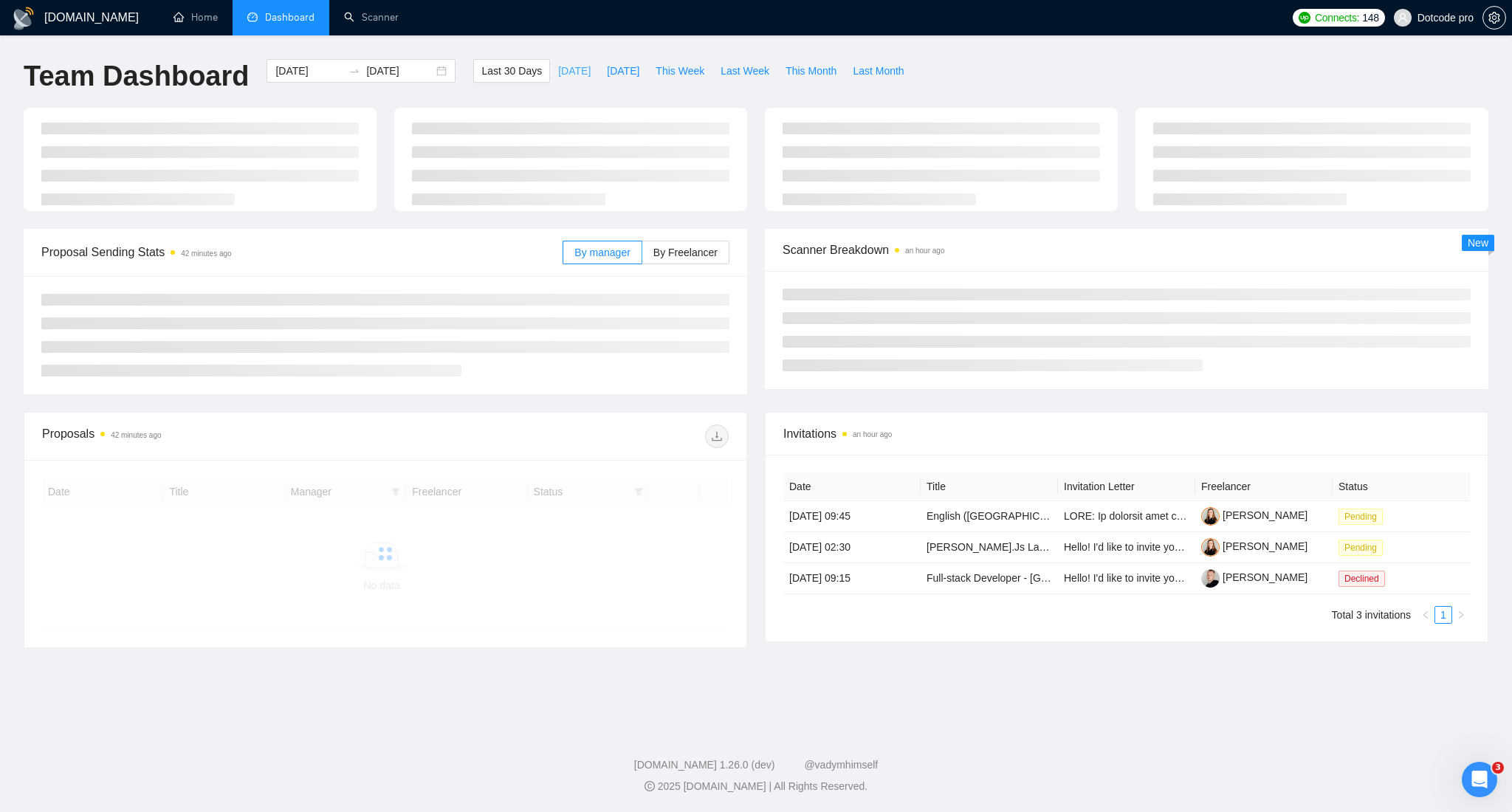
click at [560, 80] on button "Today" at bounding box center [573, 71] width 49 height 24
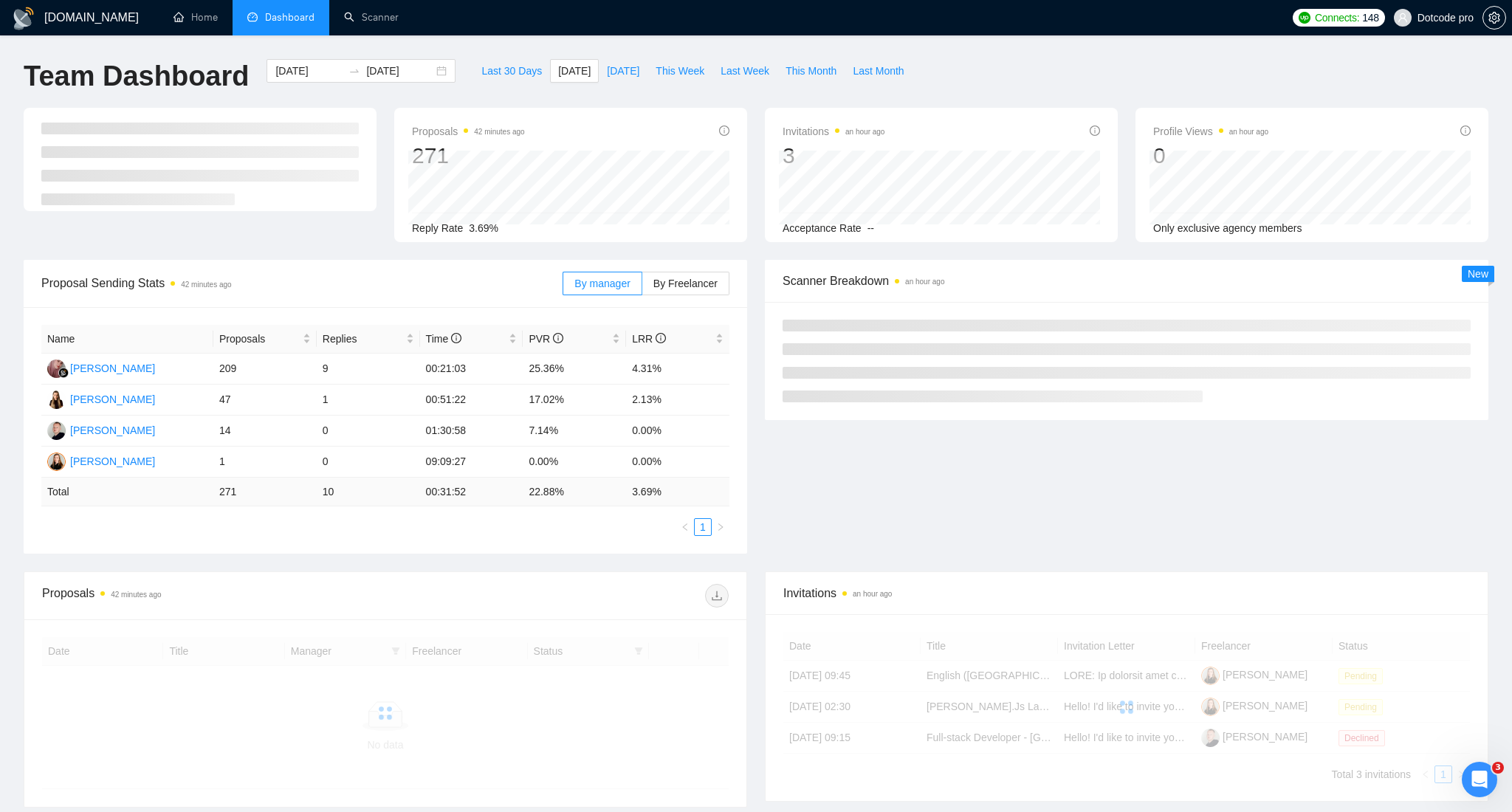
type input "2025-09-01"
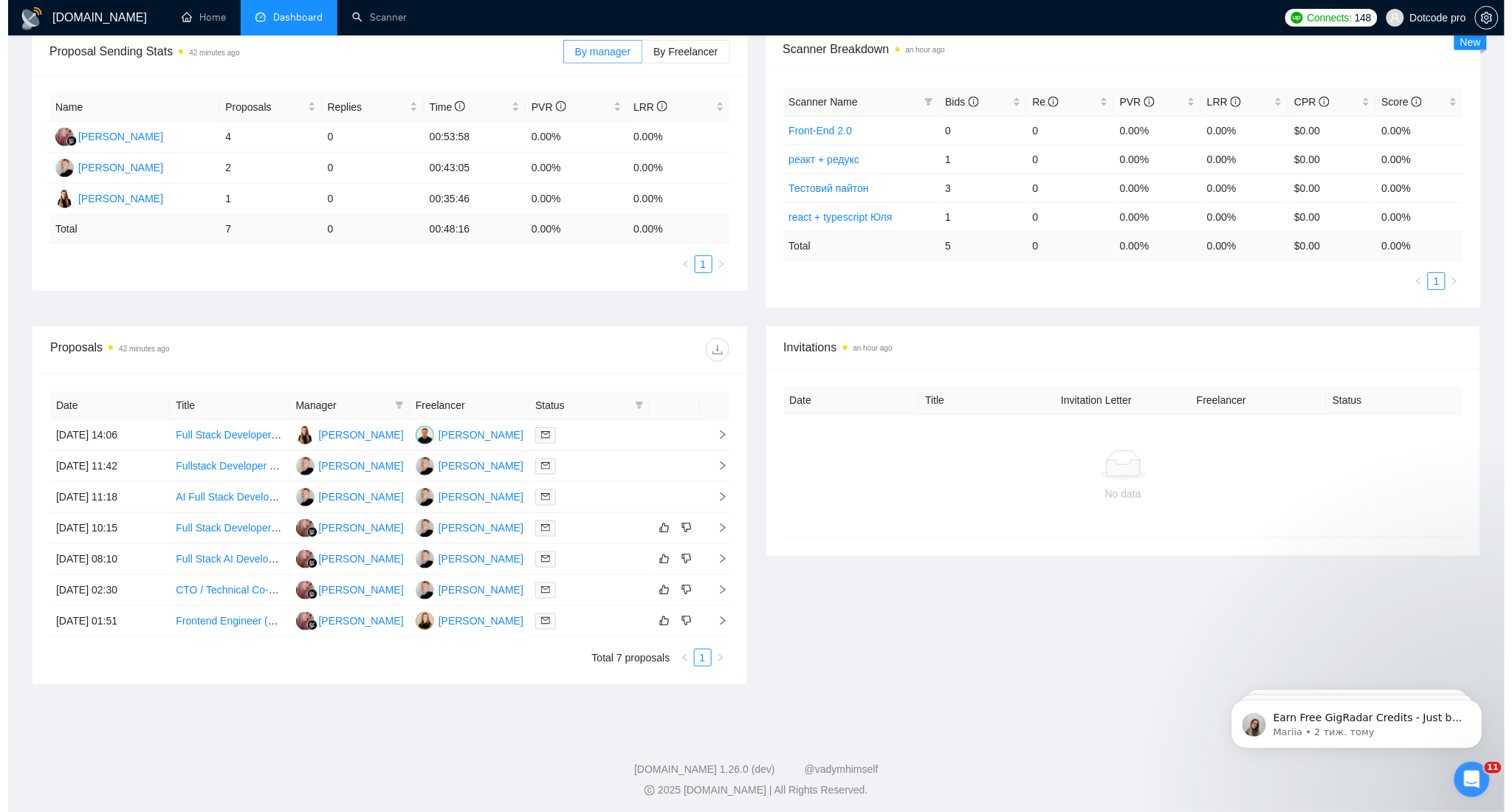
scroll to position [236, 0]
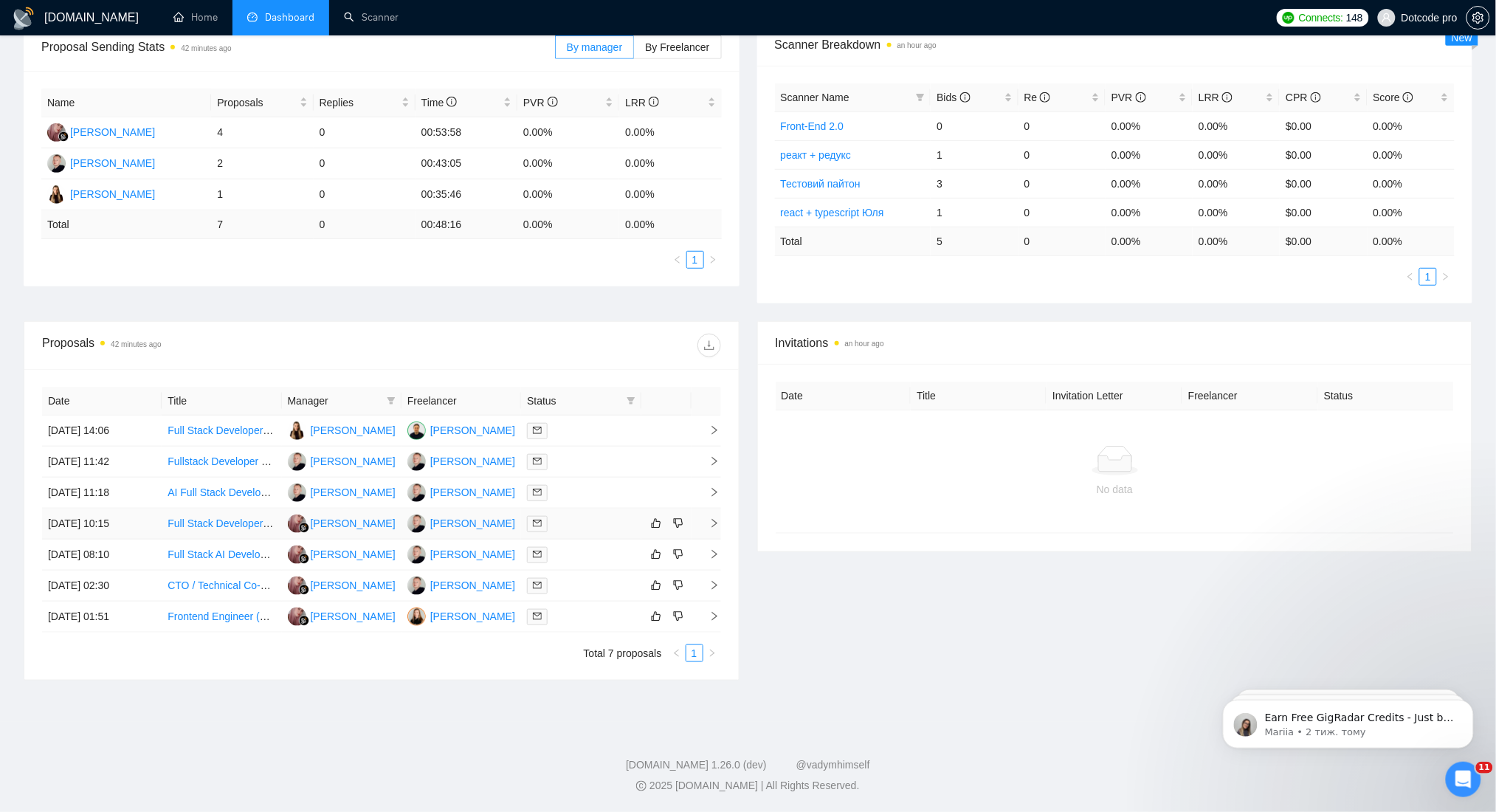
click at [146, 522] on td "01 Sep, 2025 10:15" at bounding box center [102, 523] width 119 height 31
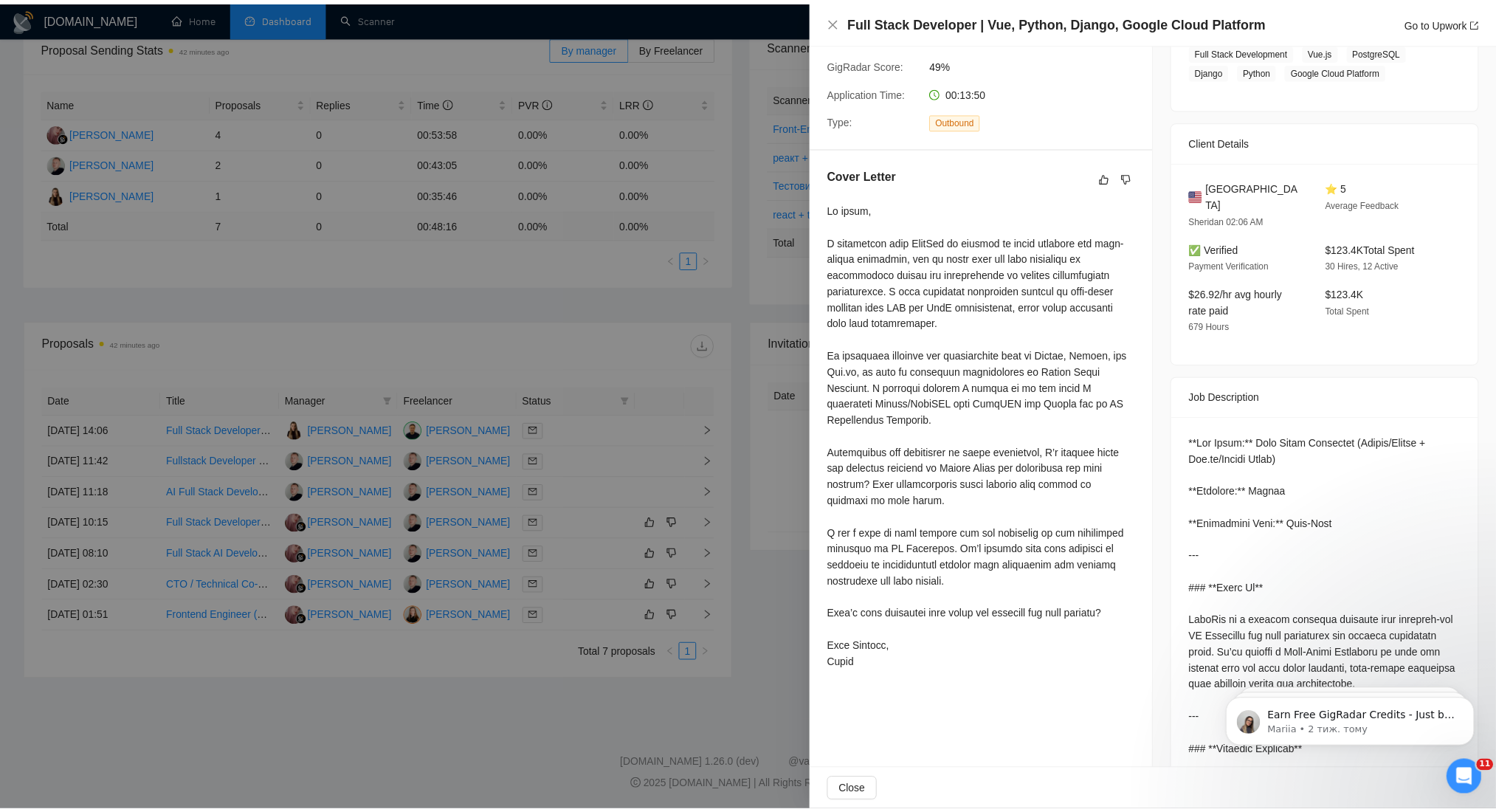
scroll to position [394, 0]
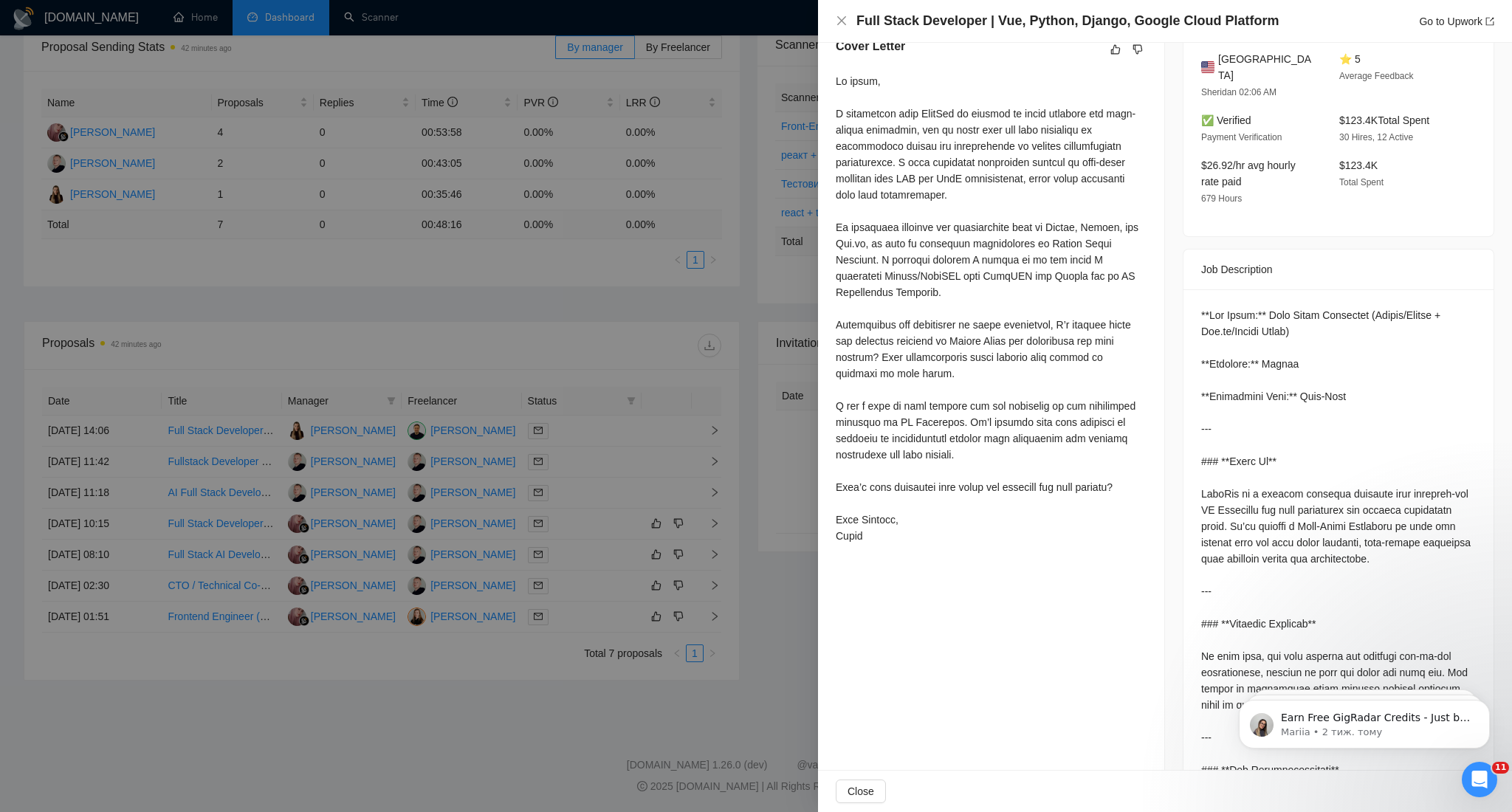
click at [546, 282] on div at bounding box center [756, 406] width 1512 height 812
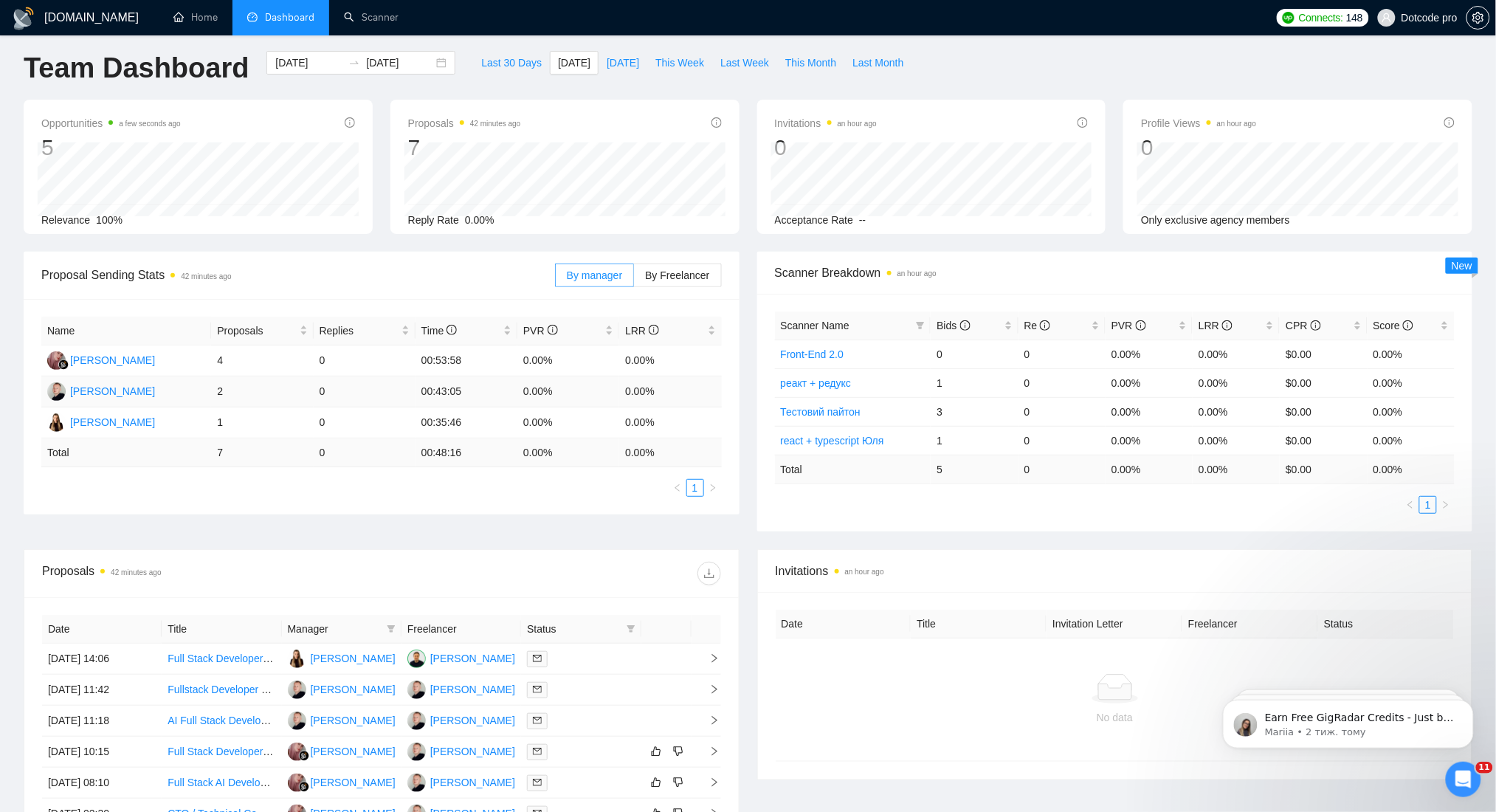
scroll to position [0, 0]
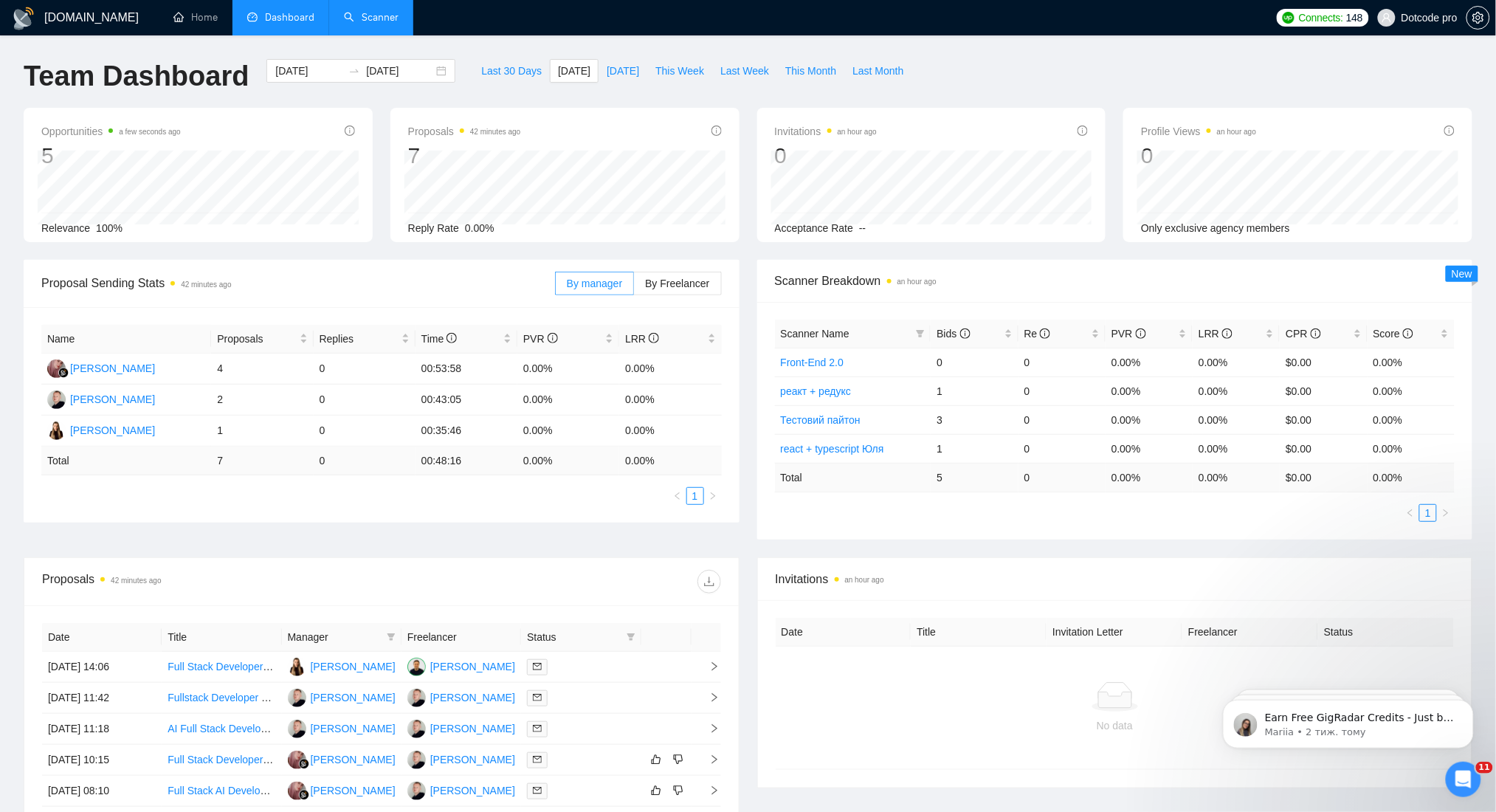
click at [357, 17] on link "Scanner" at bounding box center [371, 17] width 55 height 13
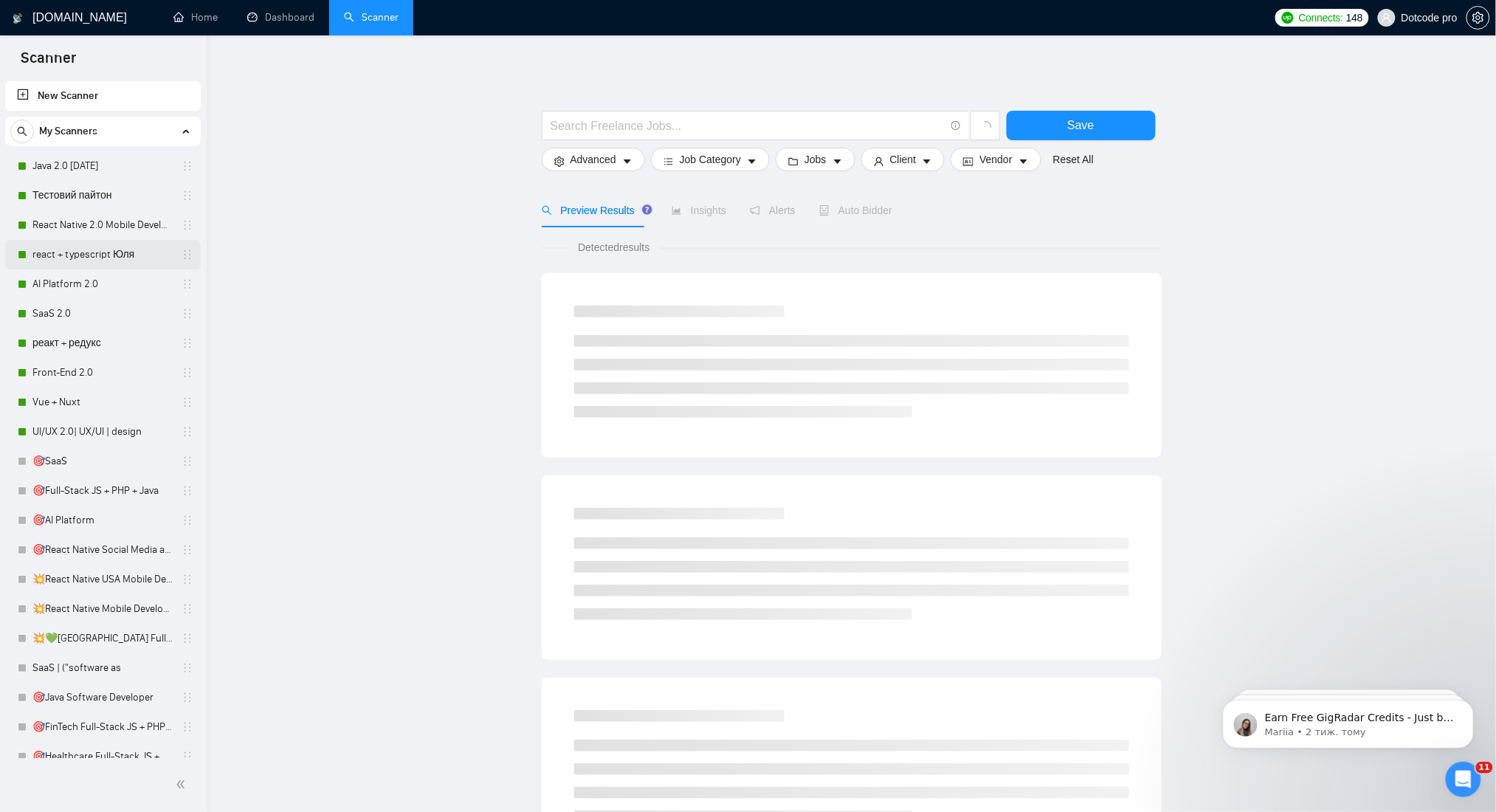
click at [103, 261] on link "react + typescript Юля" at bounding box center [103, 254] width 140 height 29
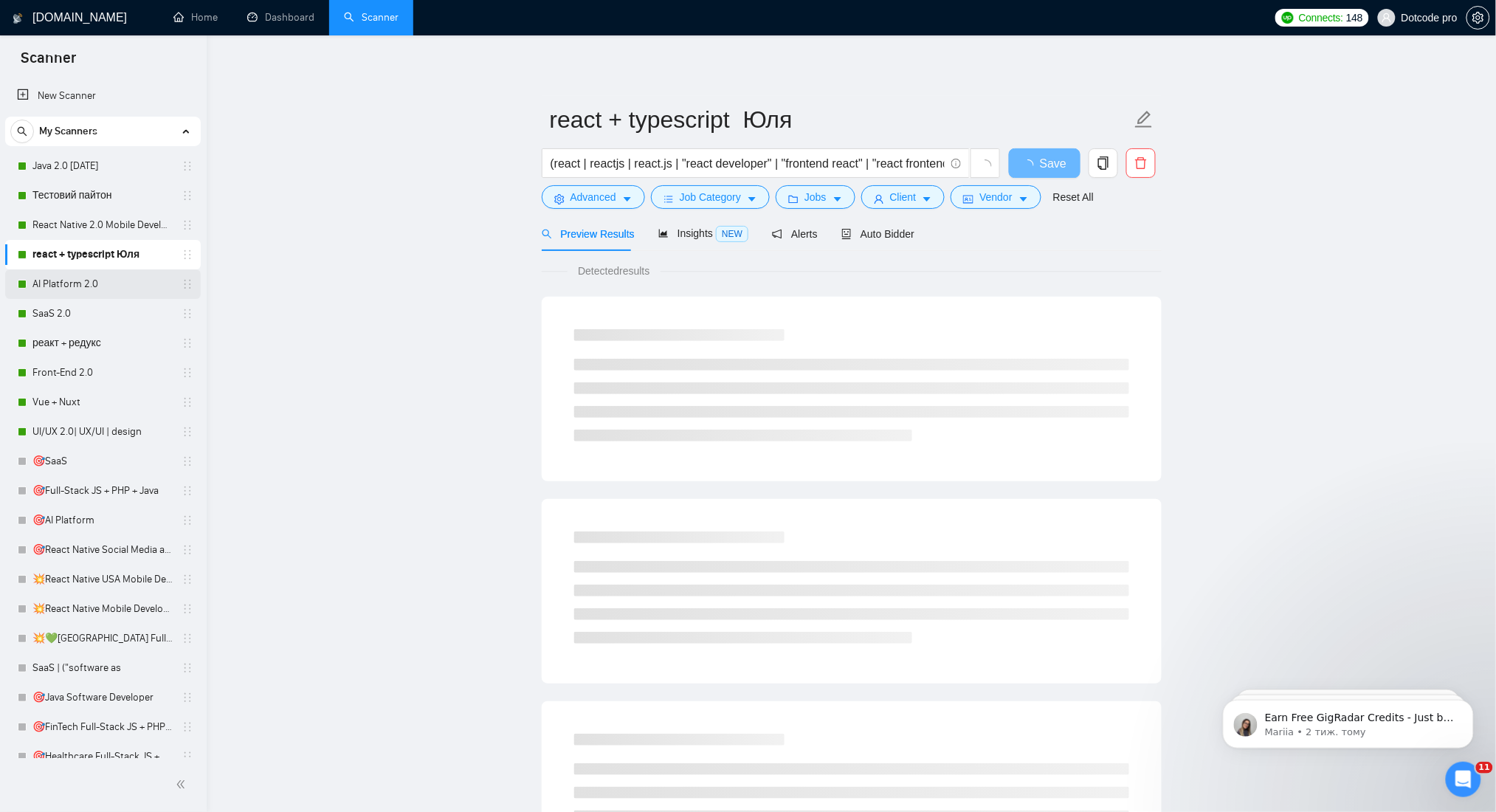
click at [99, 286] on link "AI Platform 2.0" at bounding box center [103, 284] width 140 height 29
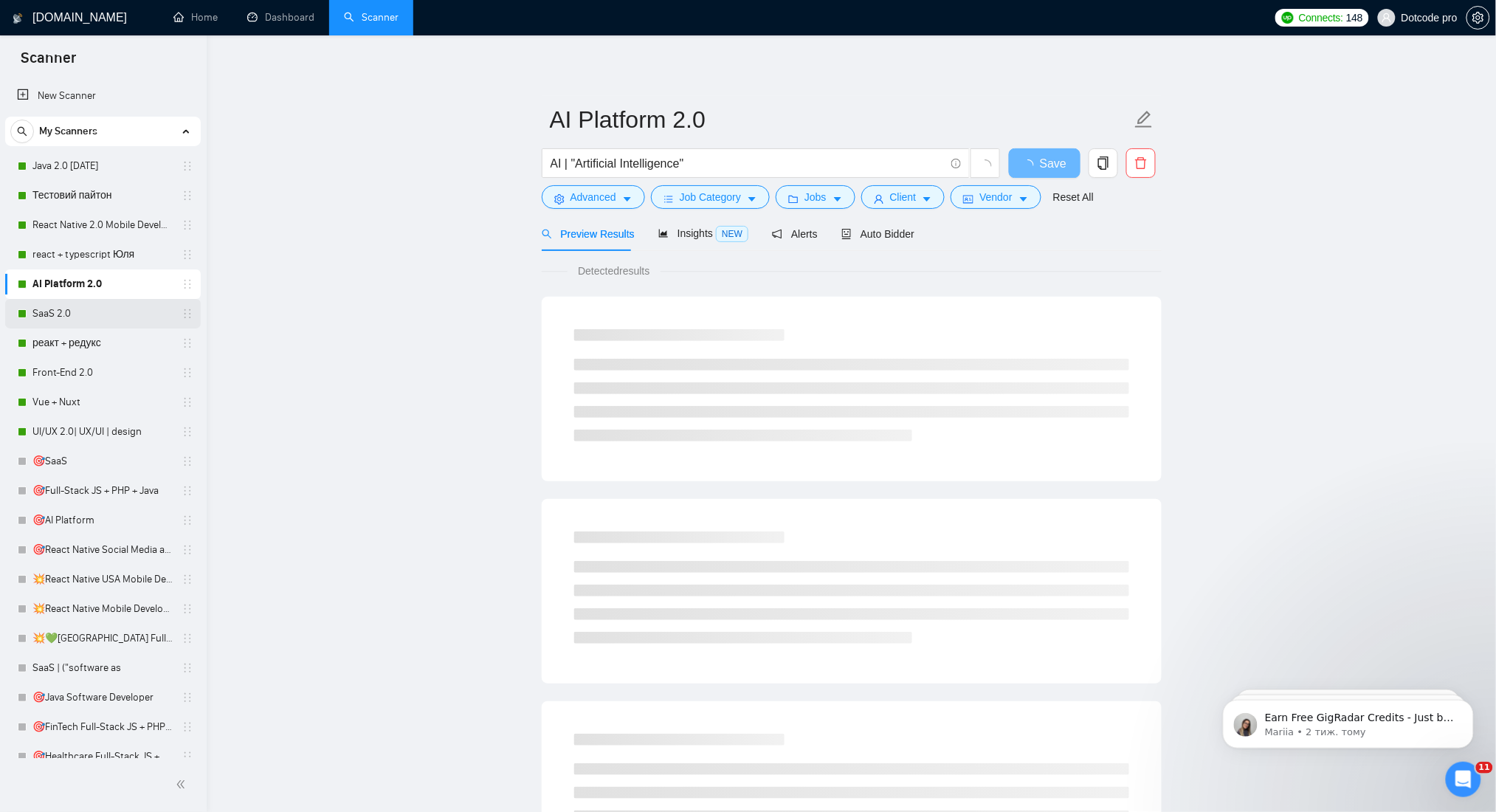
click at [96, 318] on link "SaaS 2.0" at bounding box center [103, 313] width 140 height 29
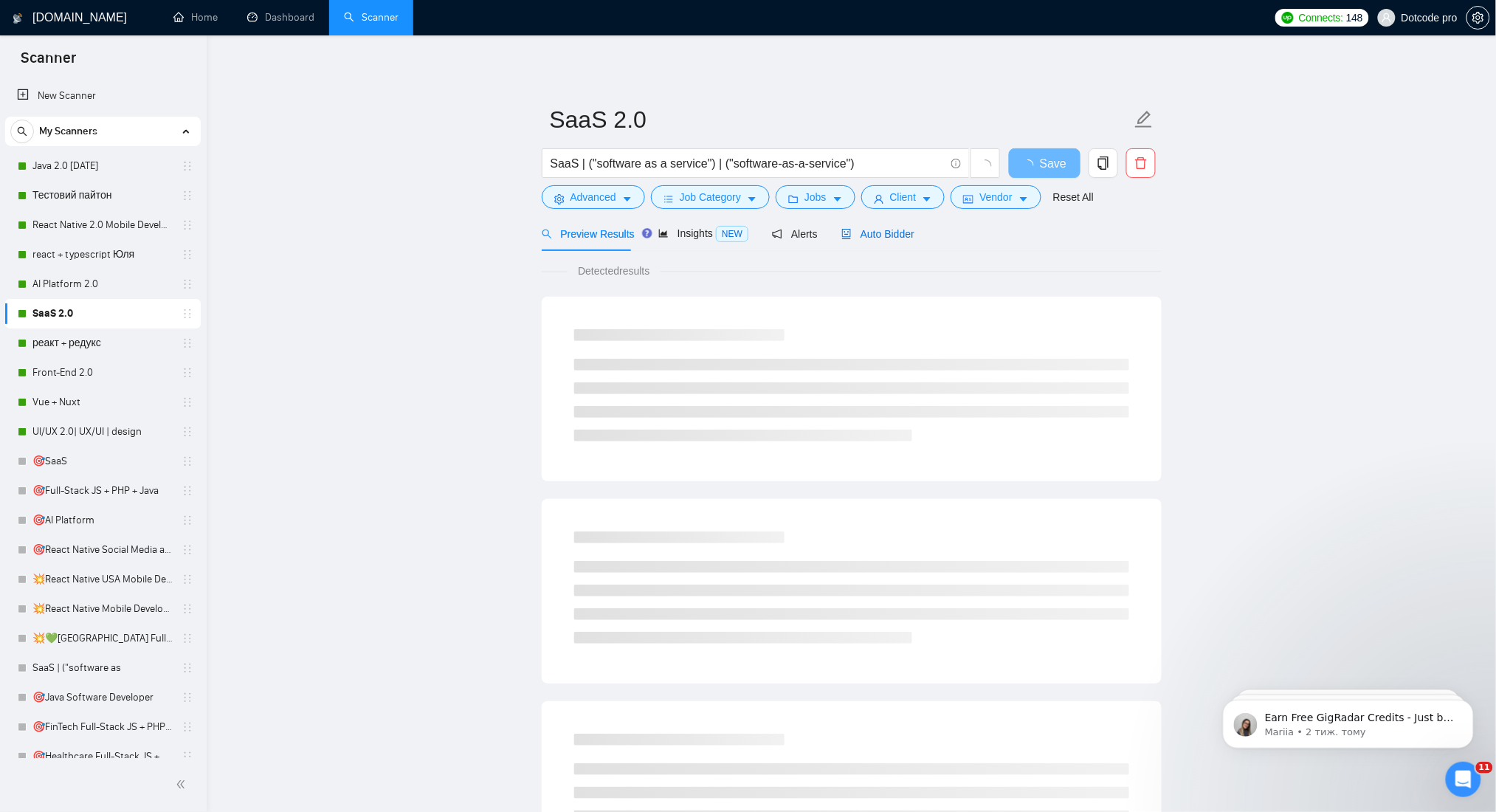
click at [877, 240] on div "Auto Bidder" at bounding box center [878, 234] width 73 height 16
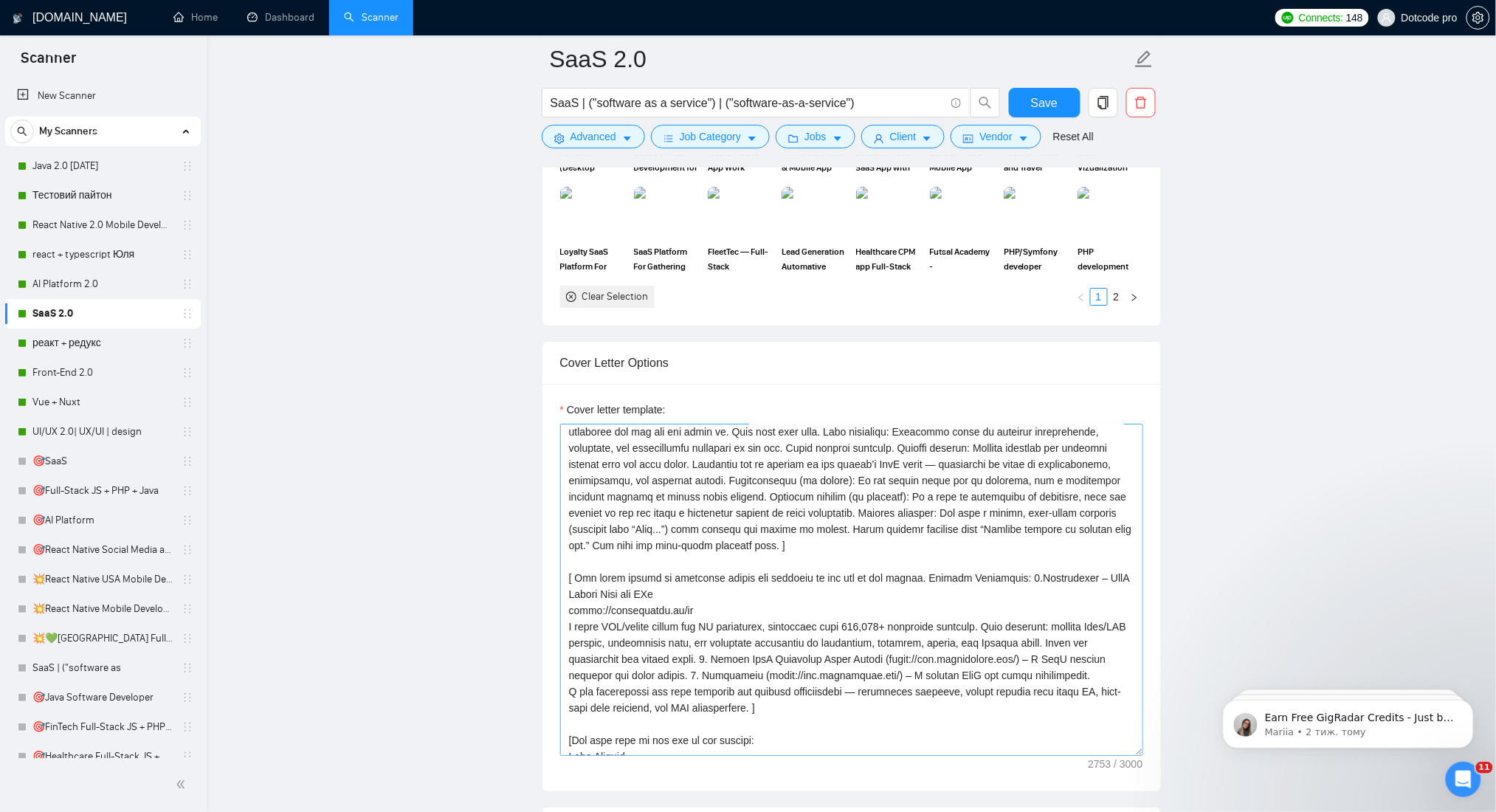
scroll to position [227, 0]
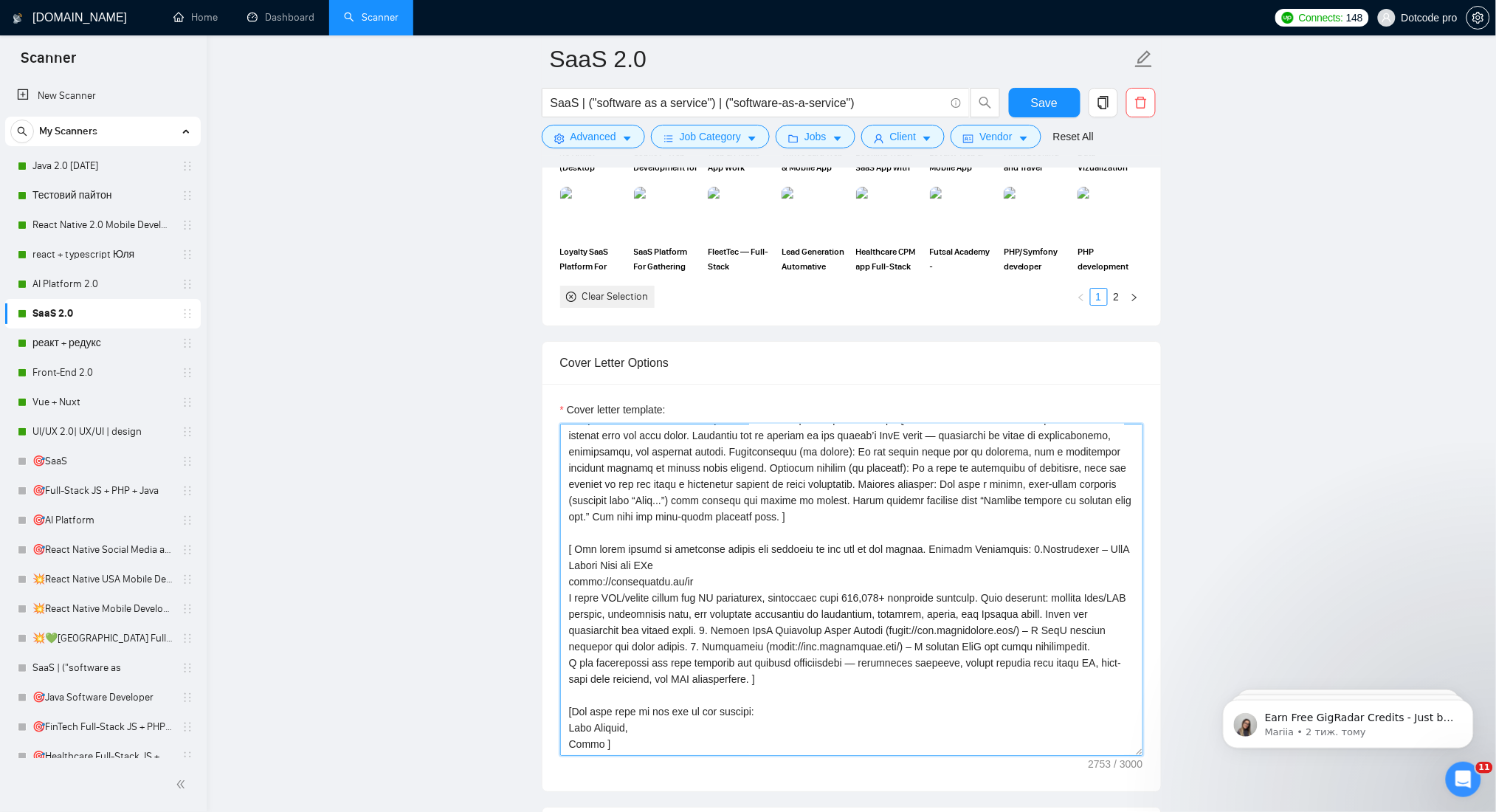
click at [659, 586] on textarea "Cover letter template:" at bounding box center [851, 590] width 583 height 332
click at [702, 612] on textarea "Cover letter template:" at bounding box center [851, 590] width 583 height 332
